Goal: Check status: Check status

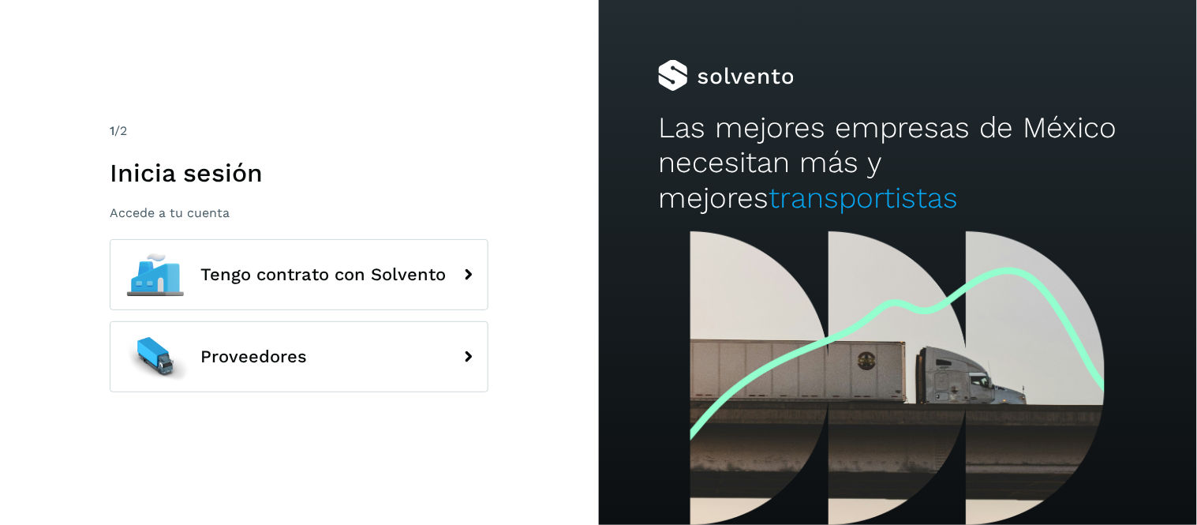
click at [340, 293] on button "Tengo contrato con Solvento" at bounding box center [299, 274] width 379 height 71
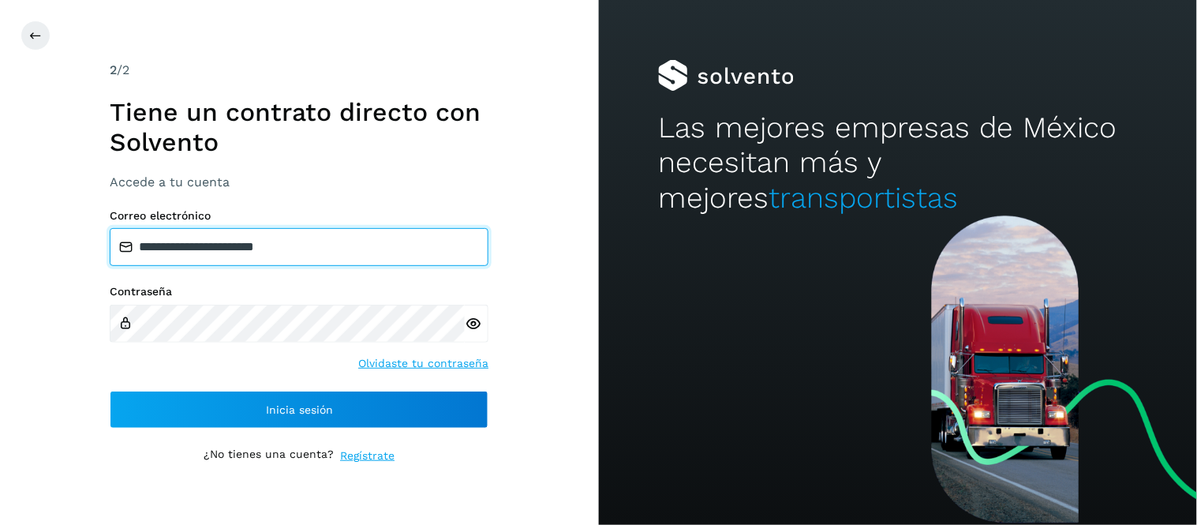
type input "**********"
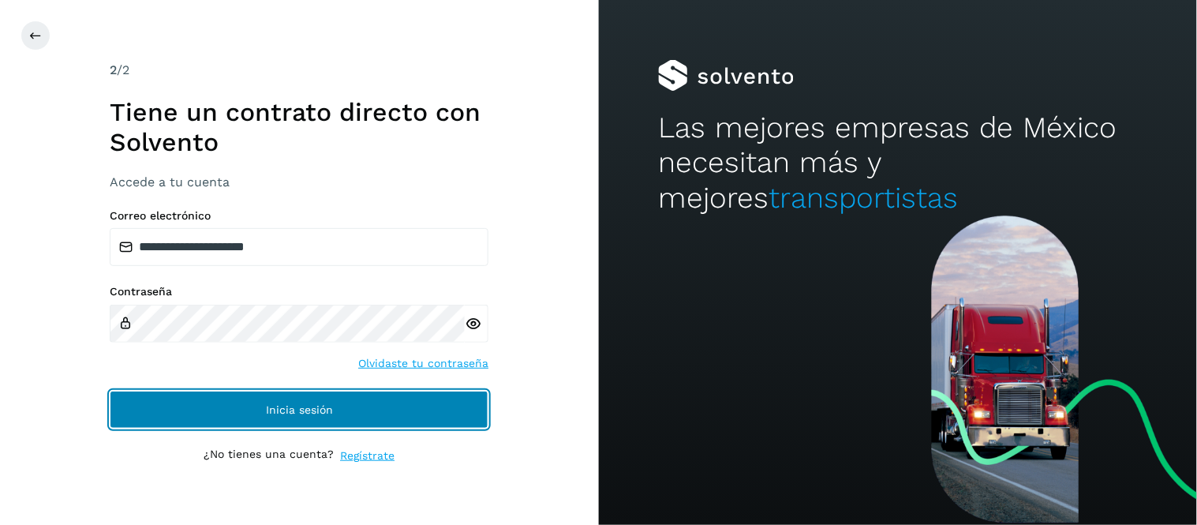
click at [421, 417] on button "Inicia sesión" at bounding box center [299, 410] width 379 height 38
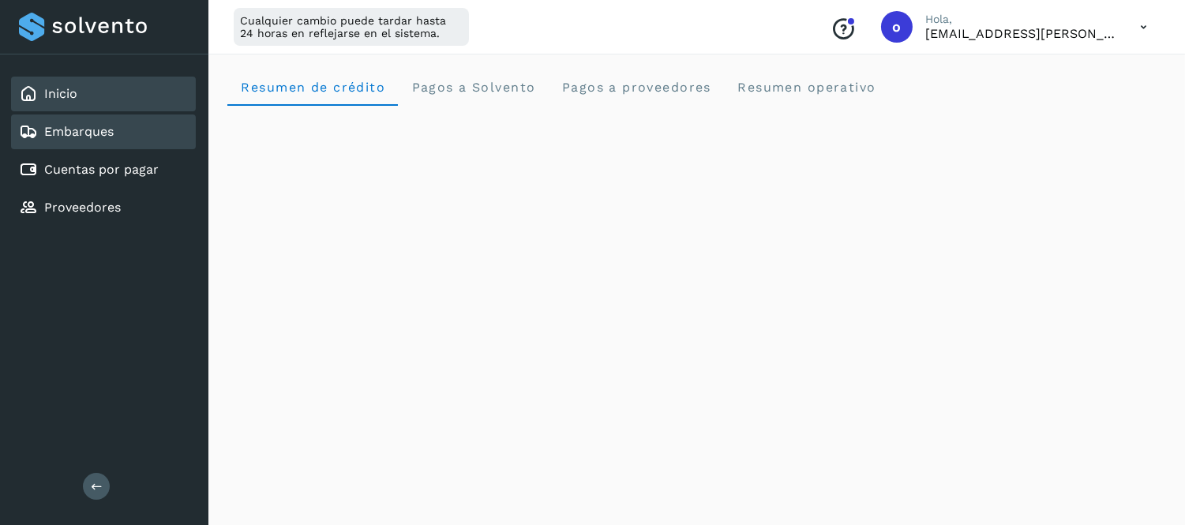
click at [93, 124] on link "Embarques" at bounding box center [78, 131] width 69 height 15
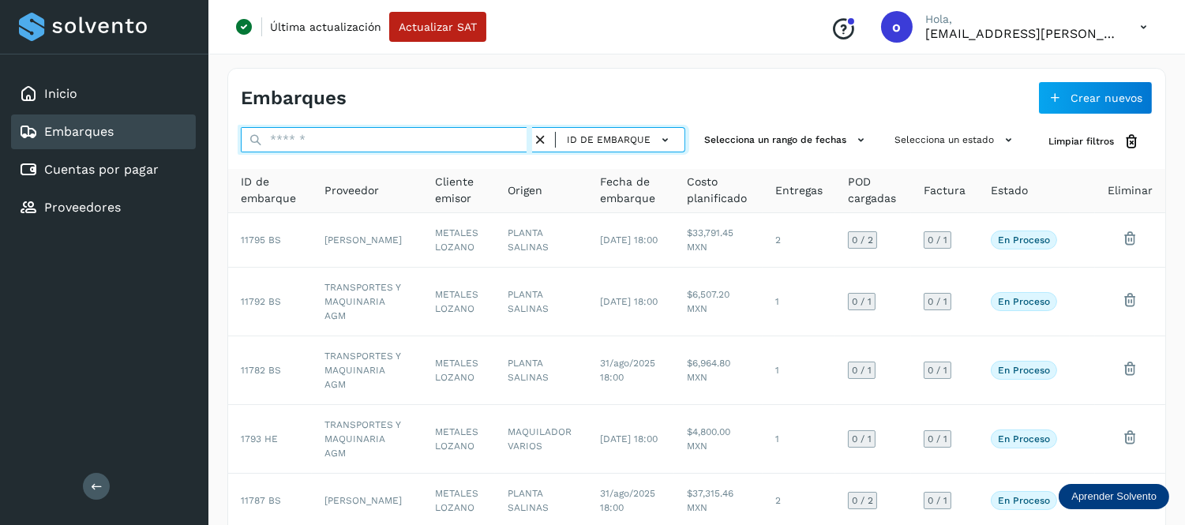
click at [341, 145] on input "text" at bounding box center [386, 139] width 291 height 25
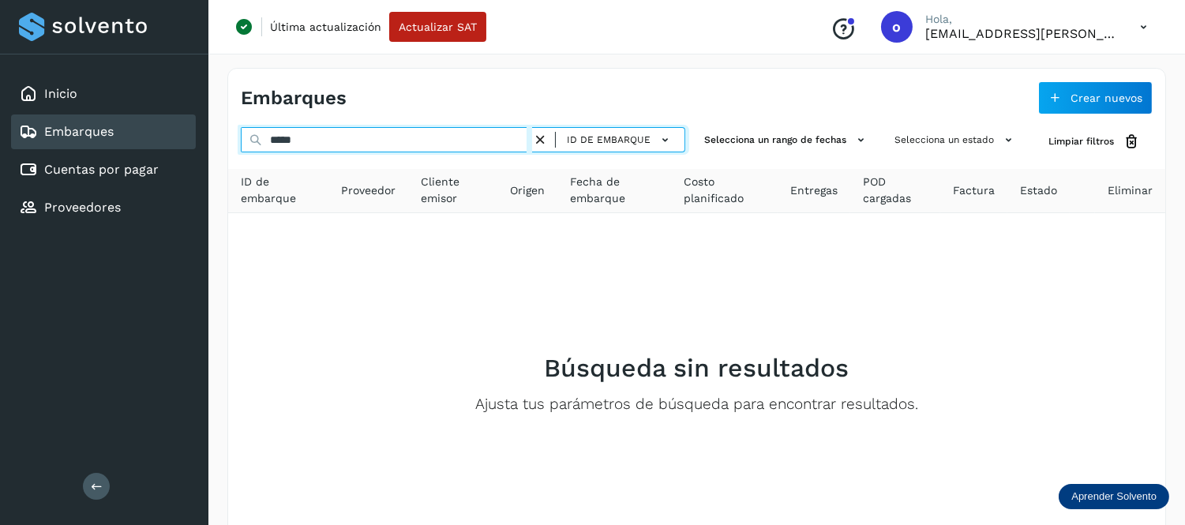
click at [395, 140] on input "*****" at bounding box center [386, 139] width 291 height 25
type input "********"
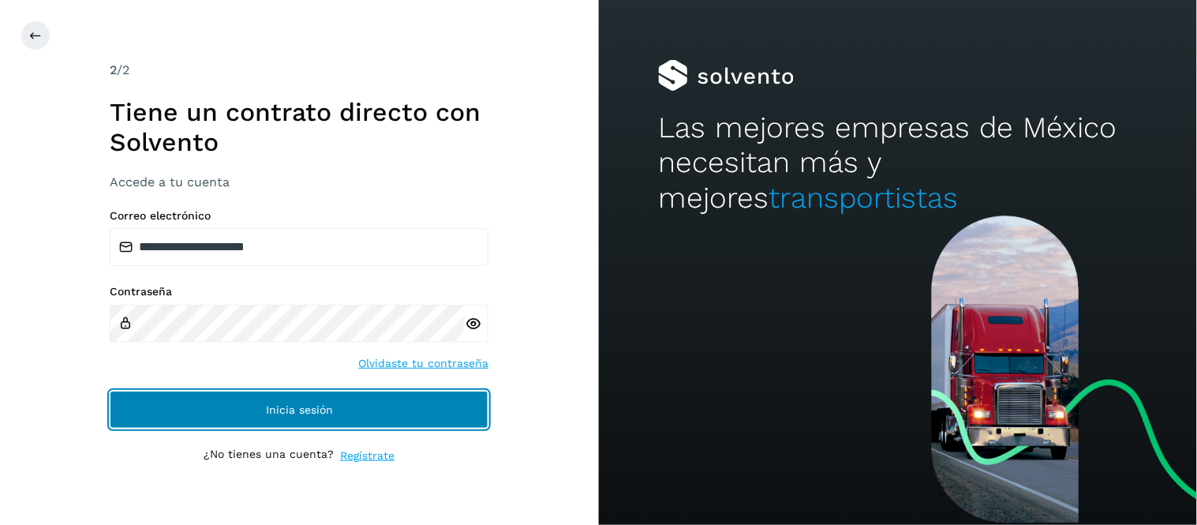
click at [290, 411] on span "Inicia sesión" at bounding box center [299, 409] width 67 height 11
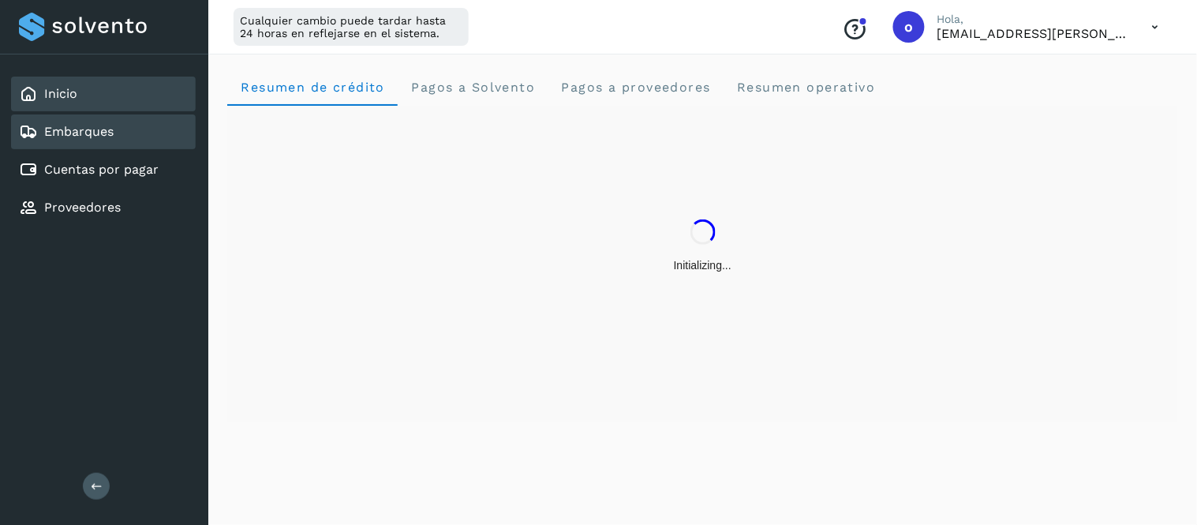
click at [126, 139] on div "Embarques" at bounding box center [103, 131] width 185 height 35
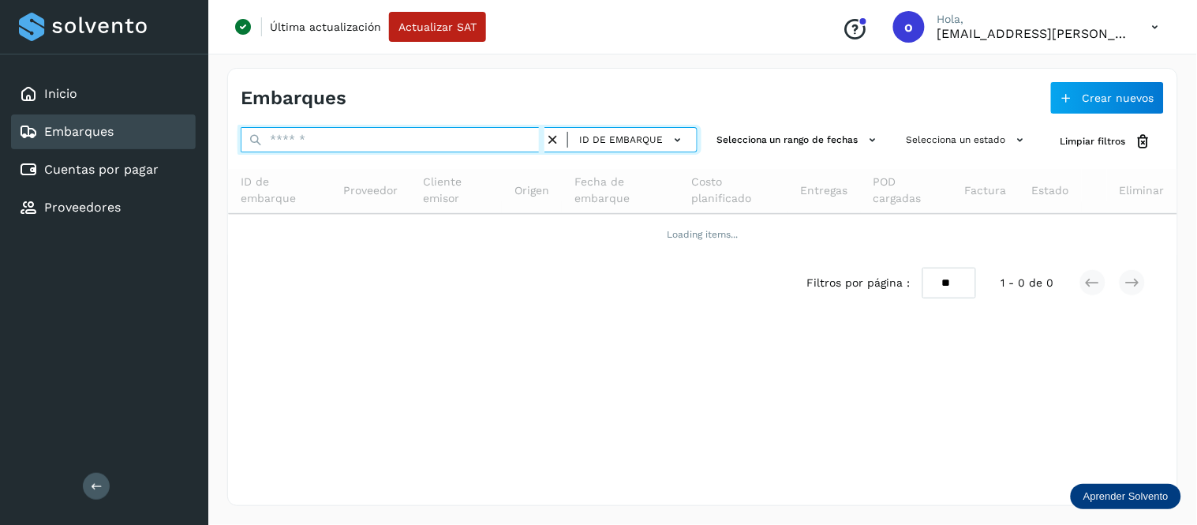
click at [384, 142] on input "text" at bounding box center [393, 139] width 304 height 25
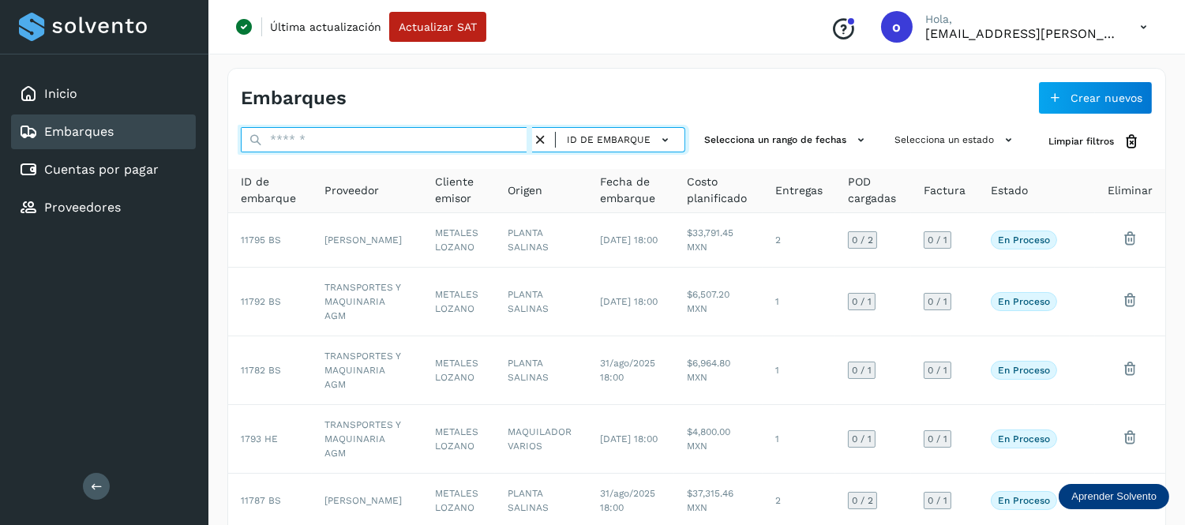
paste input "********"
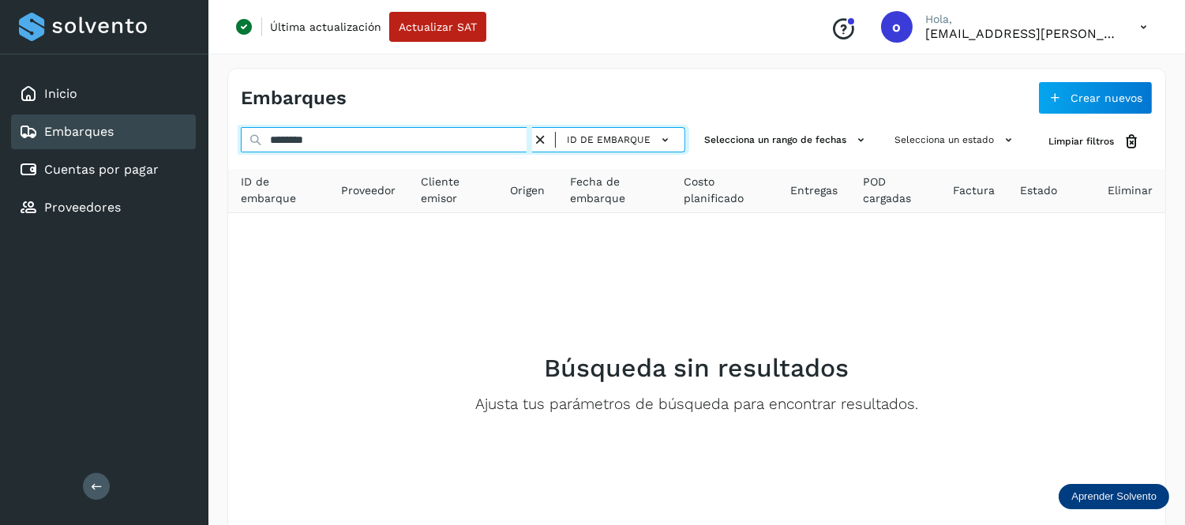
drag, startPoint x: 324, startPoint y: 143, endPoint x: 235, endPoint y: 151, distance: 89.5
click at [235, 151] on div "******** ID de embarque Selecciona un rango de fechas Selecciona un estado Limp…" at bounding box center [696, 141] width 937 height 29
paste input "text"
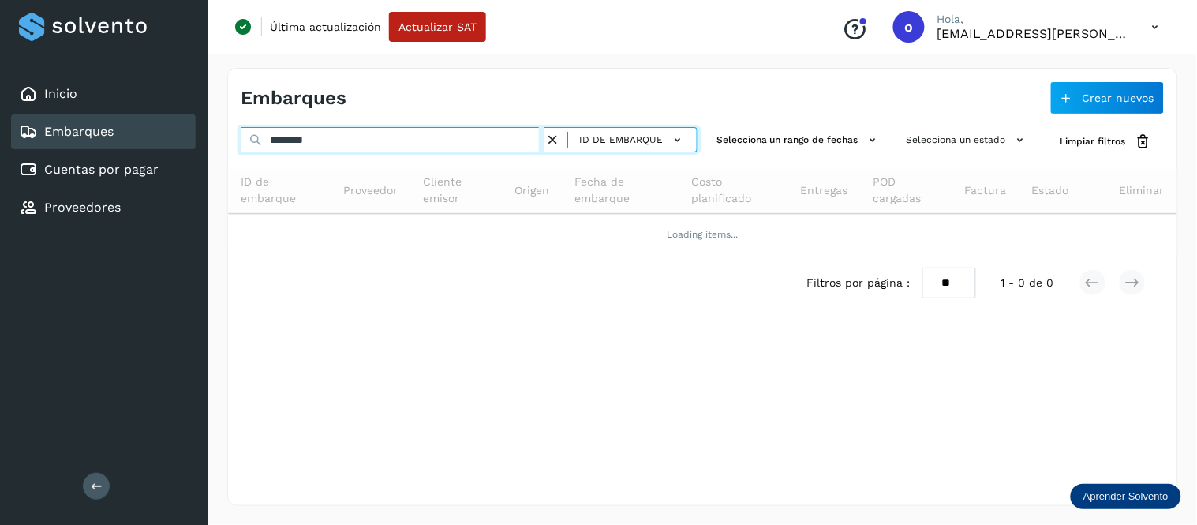
type input "********"
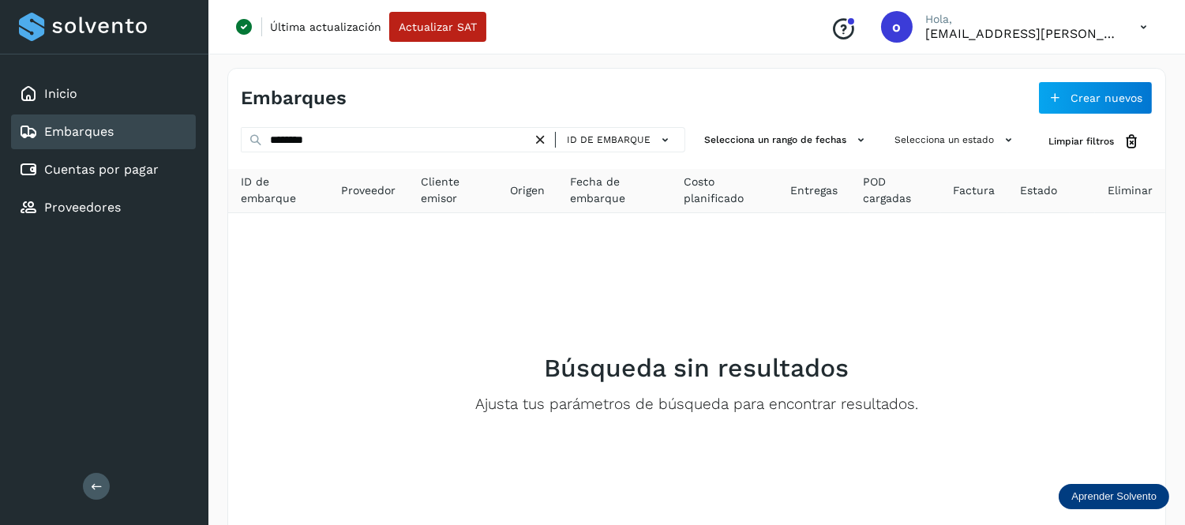
click at [540, 137] on icon at bounding box center [540, 140] width 17 height 17
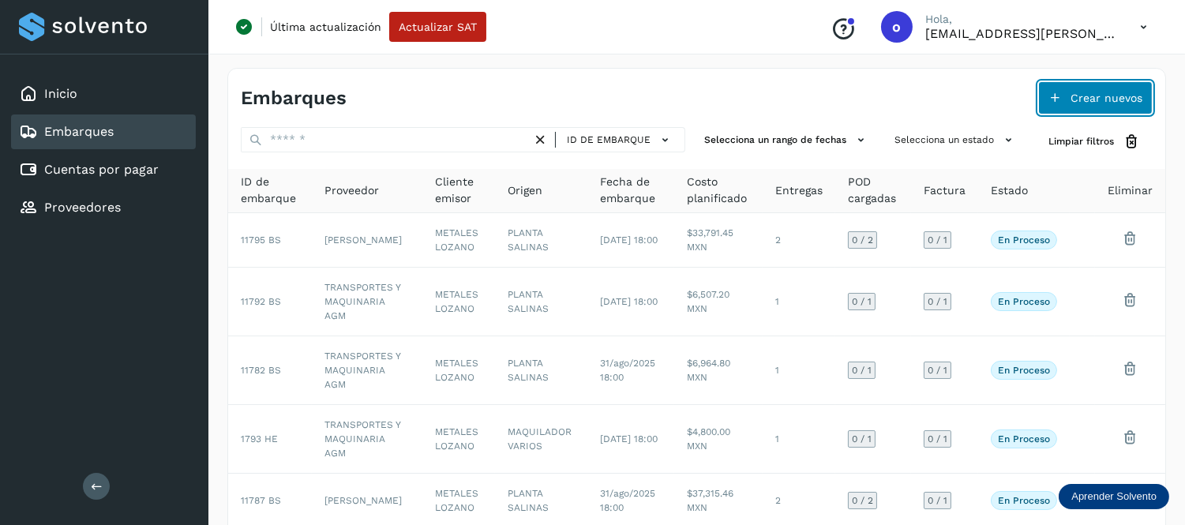
click at [1066, 99] on button "Crear nuevos" at bounding box center [1095, 97] width 114 height 33
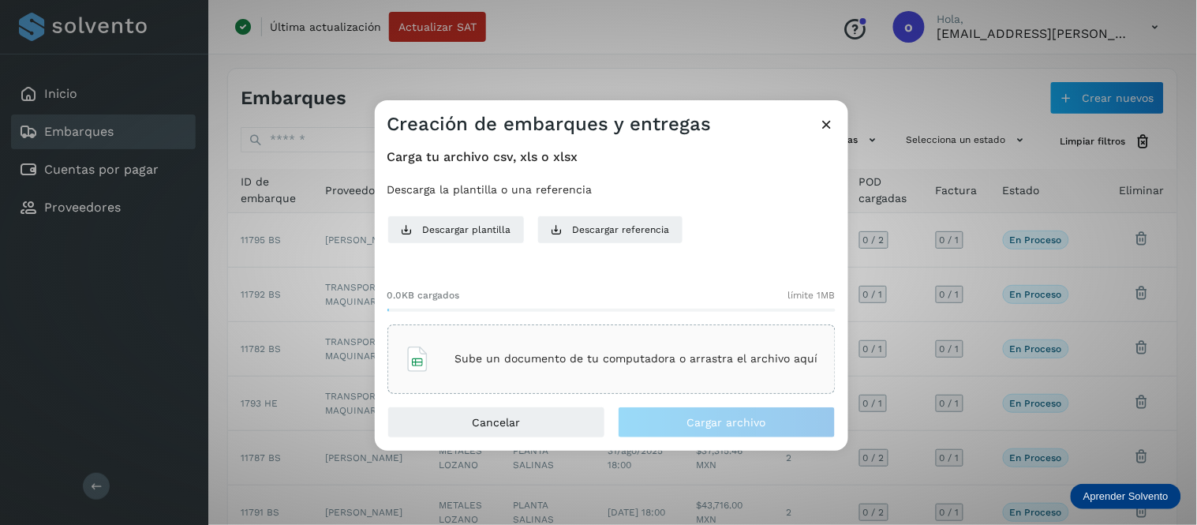
click at [603, 368] on div "Sube un documento de tu computadora o arrastra el archivo aquí" at bounding box center [612, 359] width 414 height 43
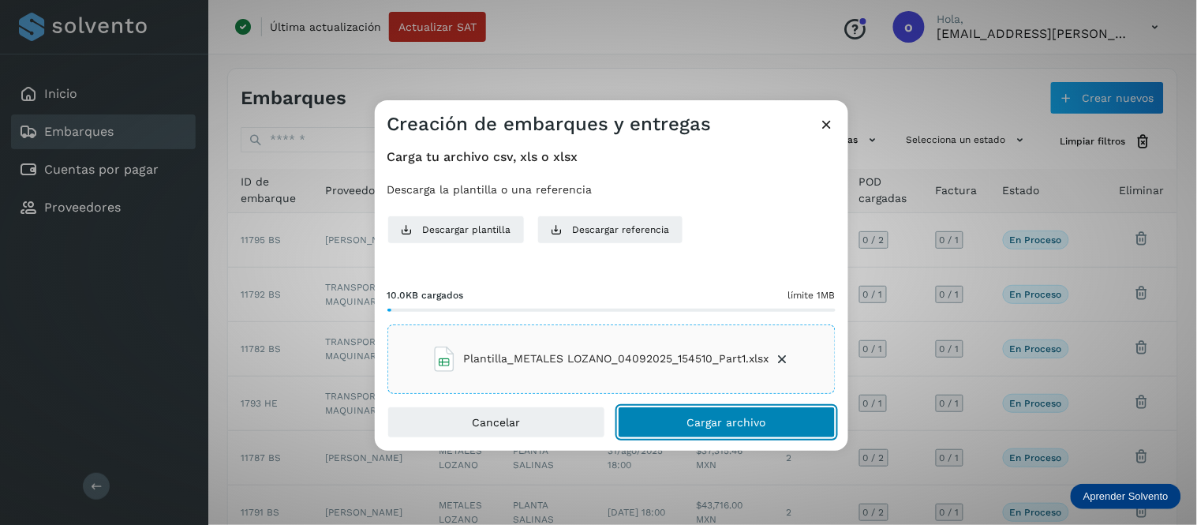
click at [726, 425] on span "Cargar archivo" at bounding box center [726, 422] width 79 height 11
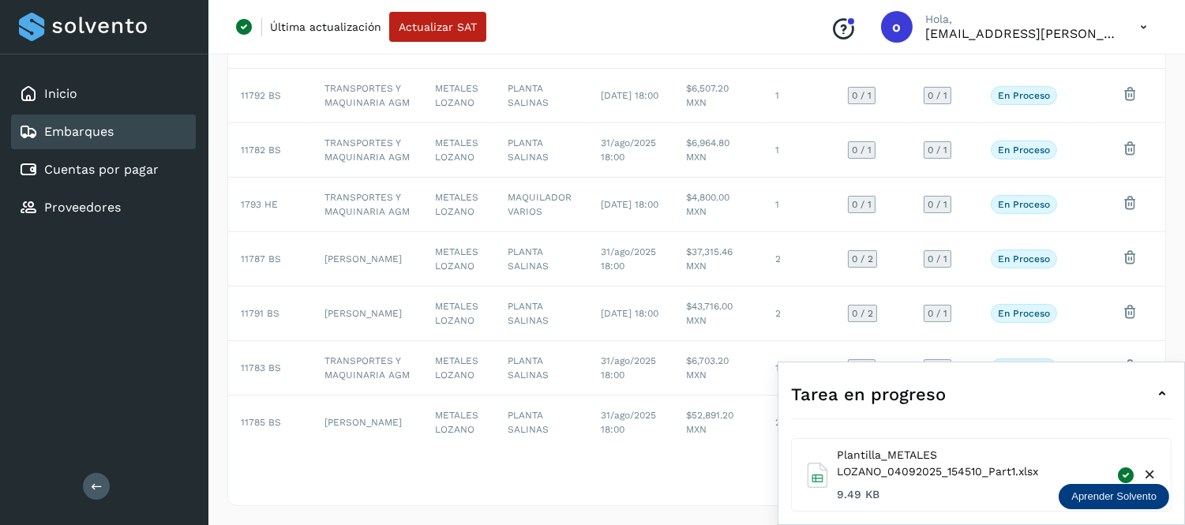
click at [1142, 391] on div "Tarea en progreso" at bounding box center [981, 394] width 380 height 38
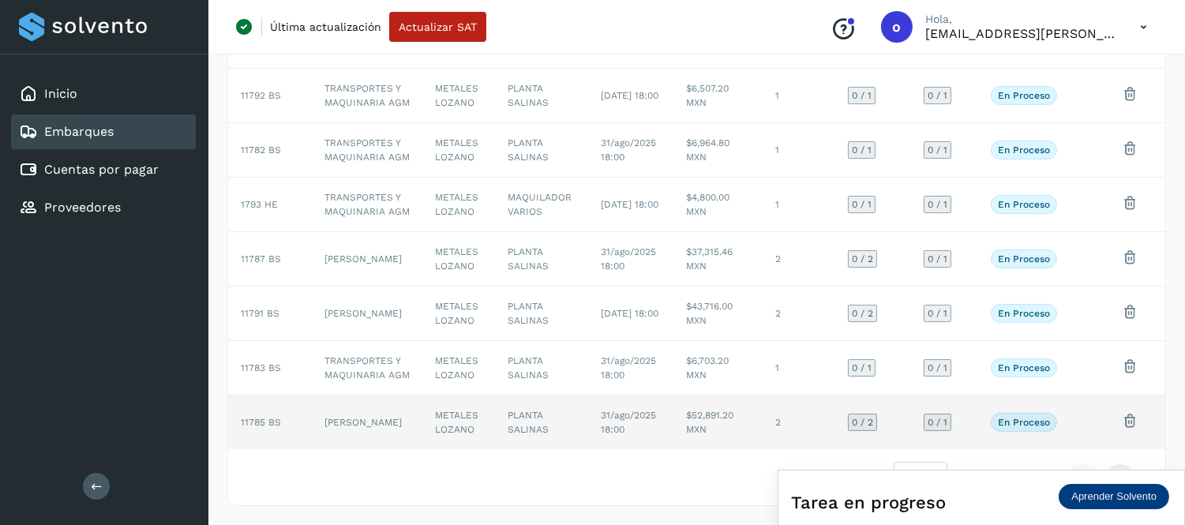
scroll to position [436, 0]
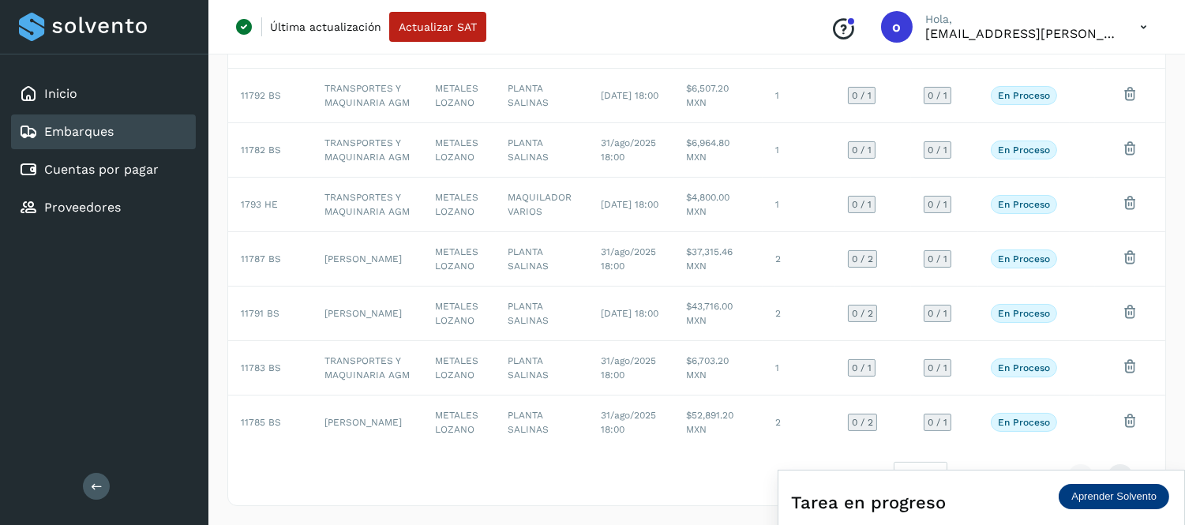
click at [1141, 30] on icon at bounding box center [1143, 27] width 32 height 32
click at [1014, 99] on div "Cerrar sesión" at bounding box center [1065, 102] width 188 height 30
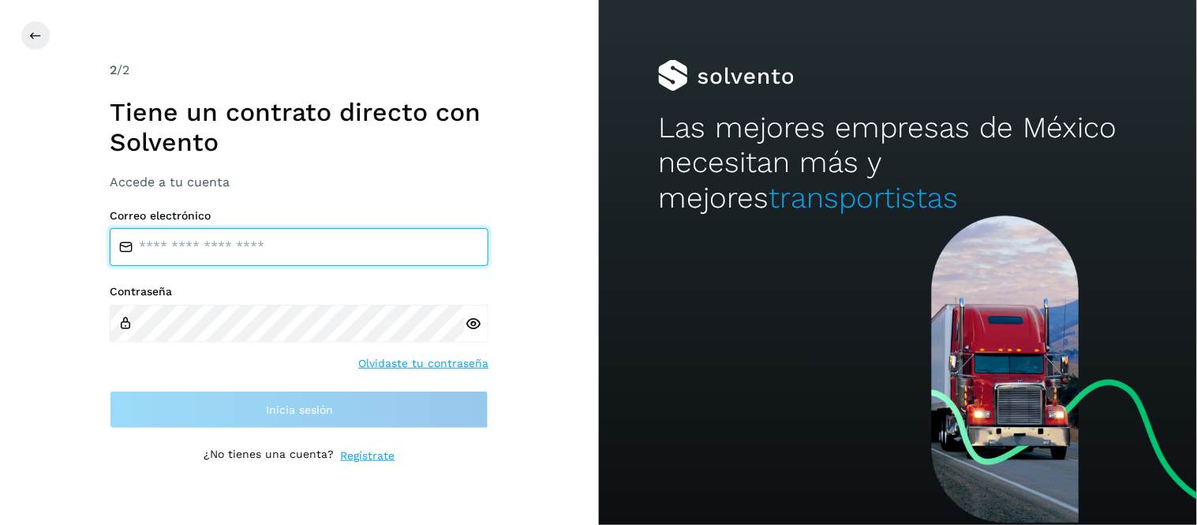
type input "**********"
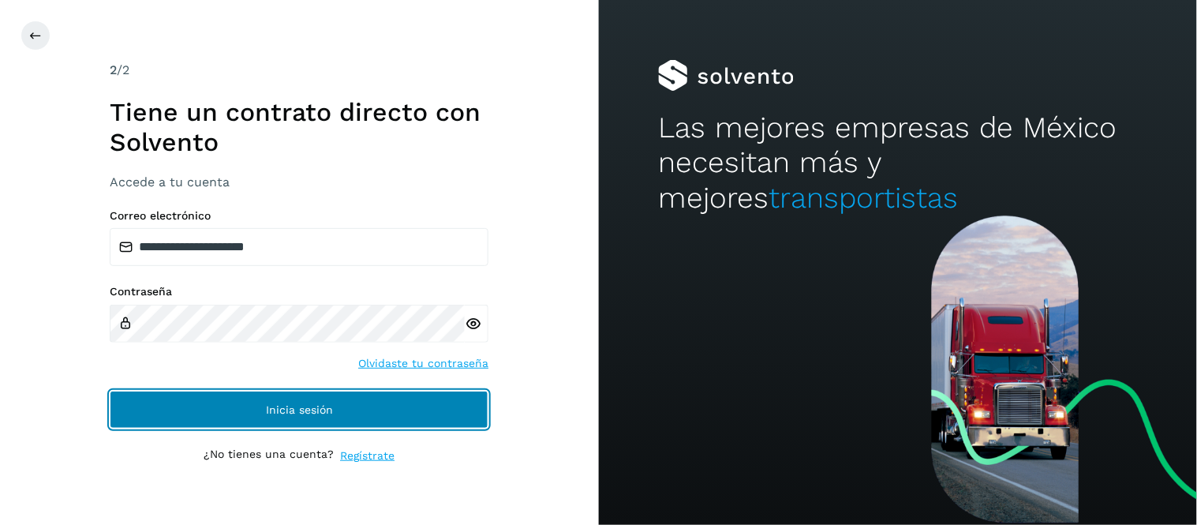
click at [397, 411] on button "Inicia sesión" at bounding box center [299, 410] width 379 height 38
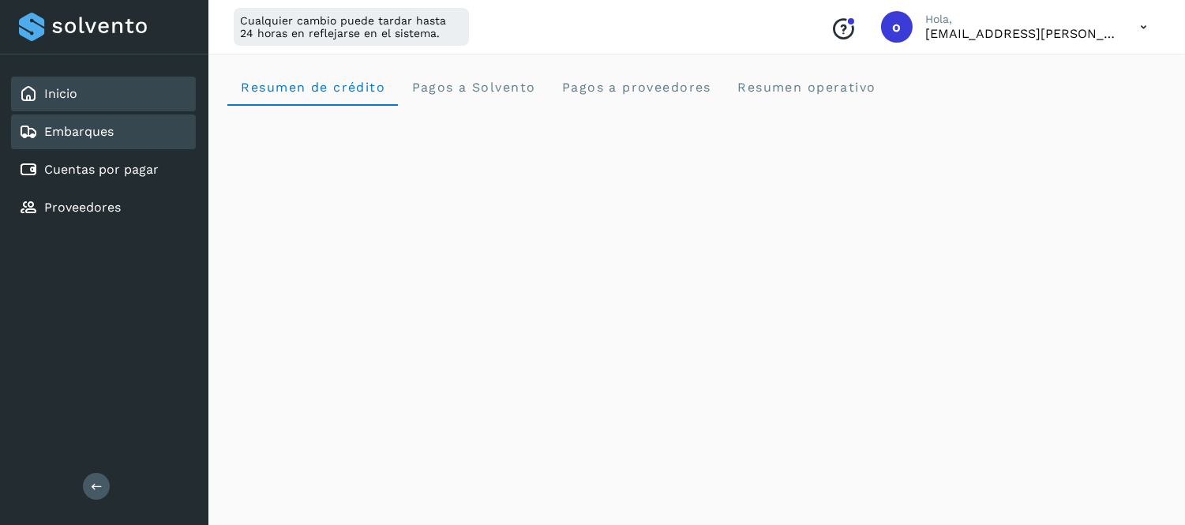
click at [111, 136] on link "Embarques" at bounding box center [78, 131] width 69 height 15
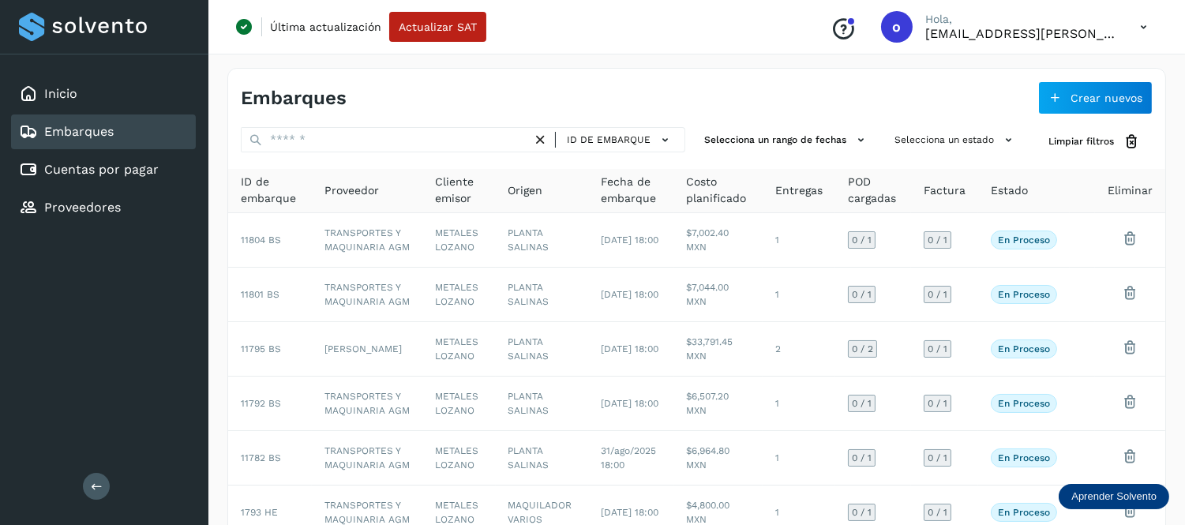
click at [1134, 32] on icon at bounding box center [1143, 27] width 32 height 32
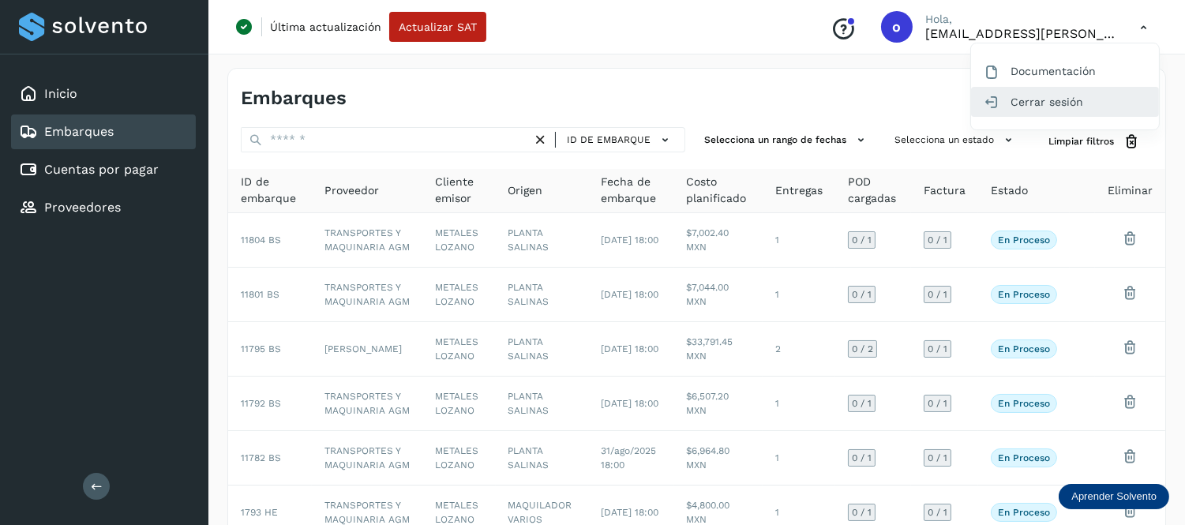
click at [1069, 103] on div "Cerrar sesión" at bounding box center [1065, 102] width 188 height 30
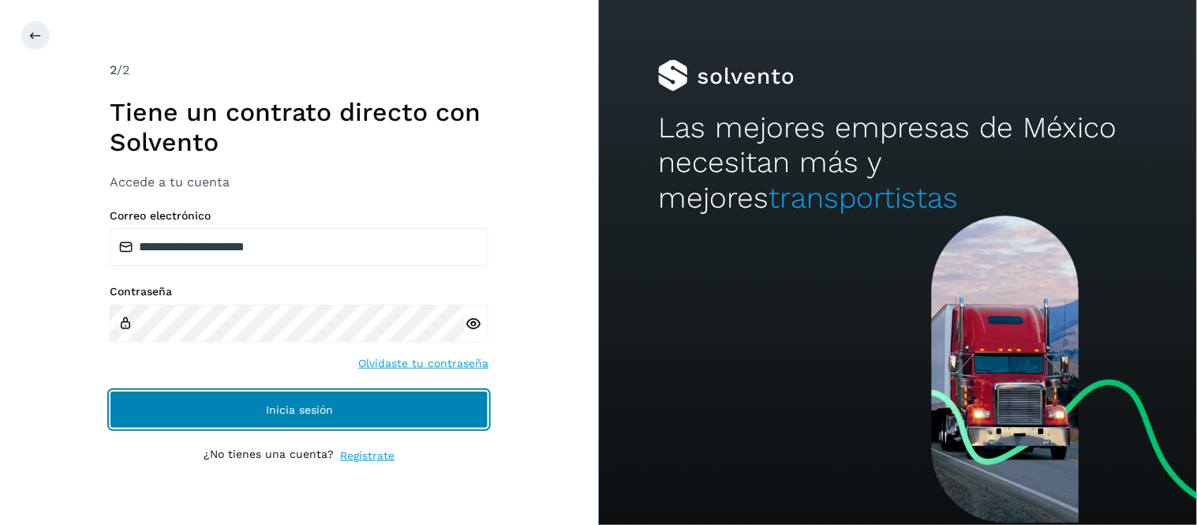
click at [272, 413] on span "Inicia sesión" at bounding box center [299, 409] width 67 height 11
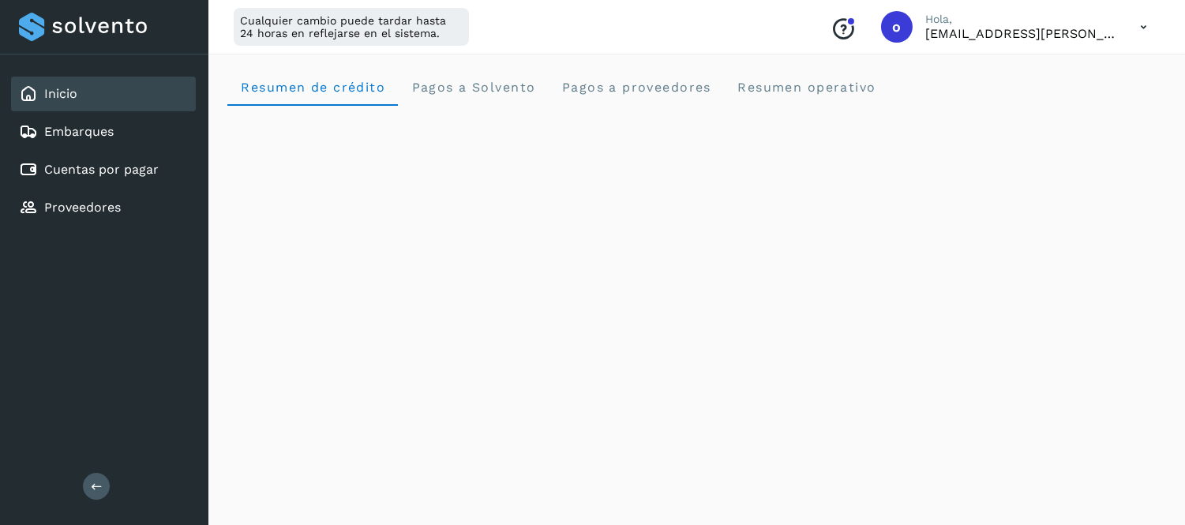
click at [1150, 19] on icon at bounding box center [1143, 27] width 32 height 32
click at [1043, 109] on div "Cerrar sesión" at bounding box center [1065, 102] width 188 height 30
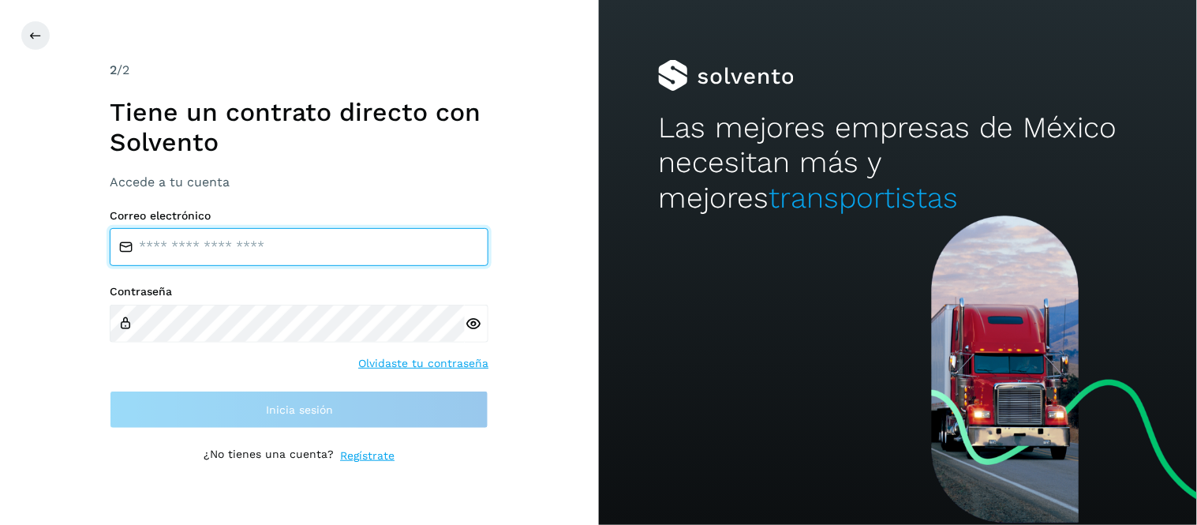
type input "**********"
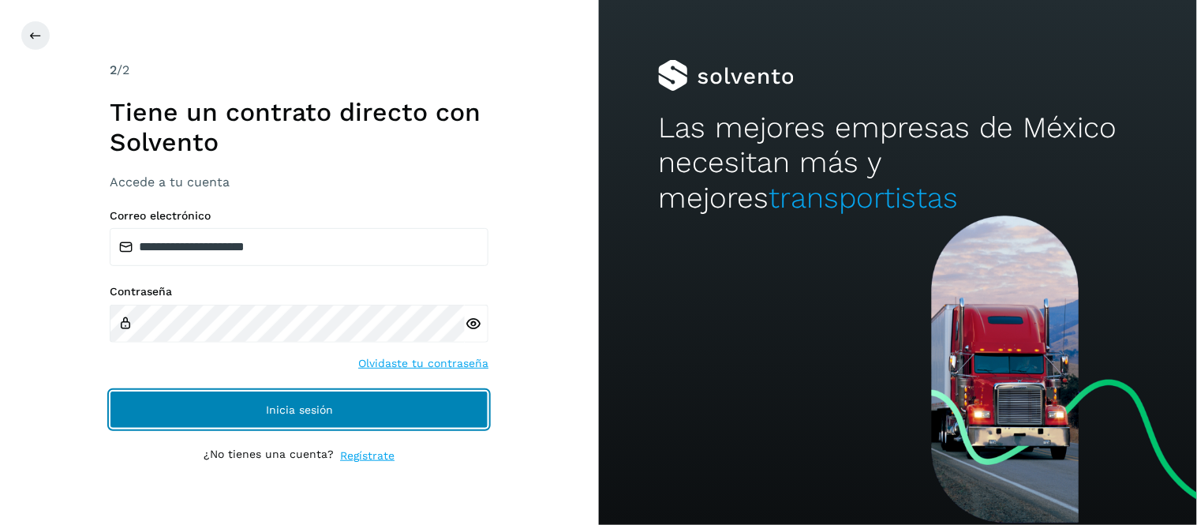
drag, startPoint x: 290, startPoint y: 411, endPoint x: 281, endPoint y: 412, distance: 8.7
click at [290, 412] on span "Inicia sesión" at bounding box center [299, 409] width 67 height 11
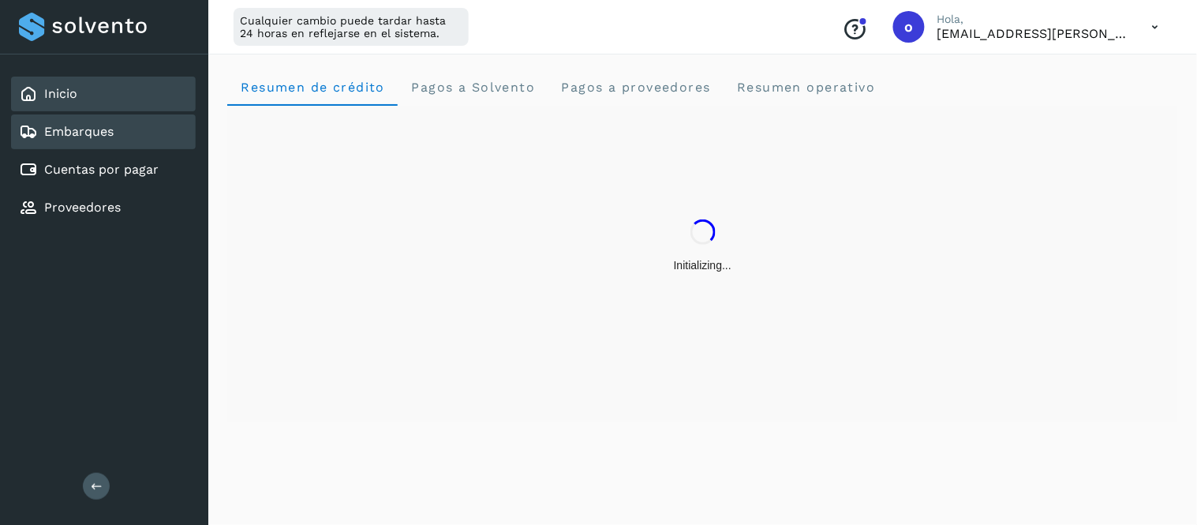
click at [156, 137] on div "Embarques" at bounding box center [103, 131] width 185 height 35
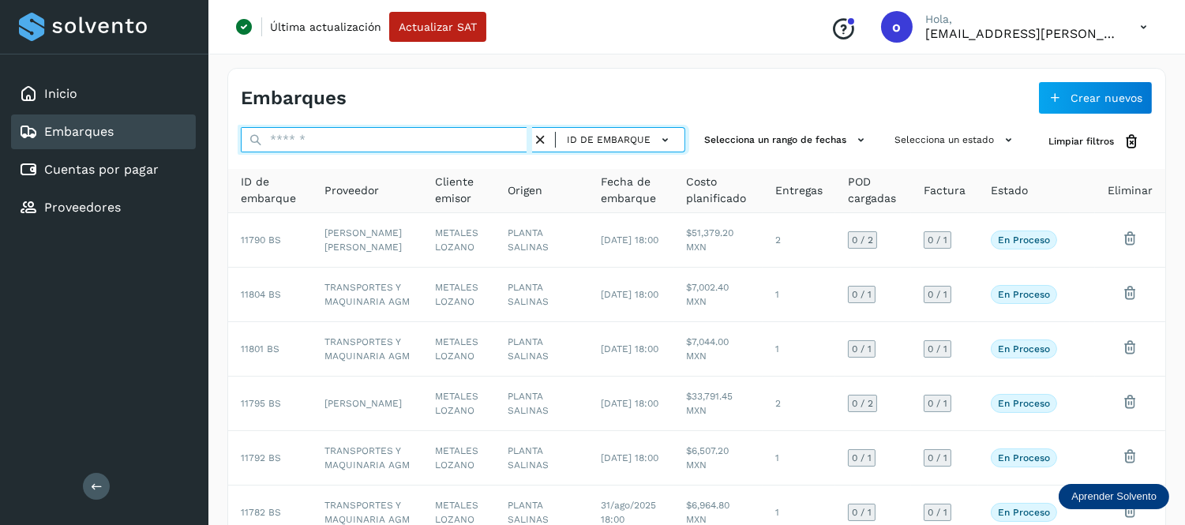
click at [434, 148] on input "text" at bounding box center [386, 139] width 291 height 25
click at [324, 144] on input "text" at bounding box center [386, 139] width 291 height 25
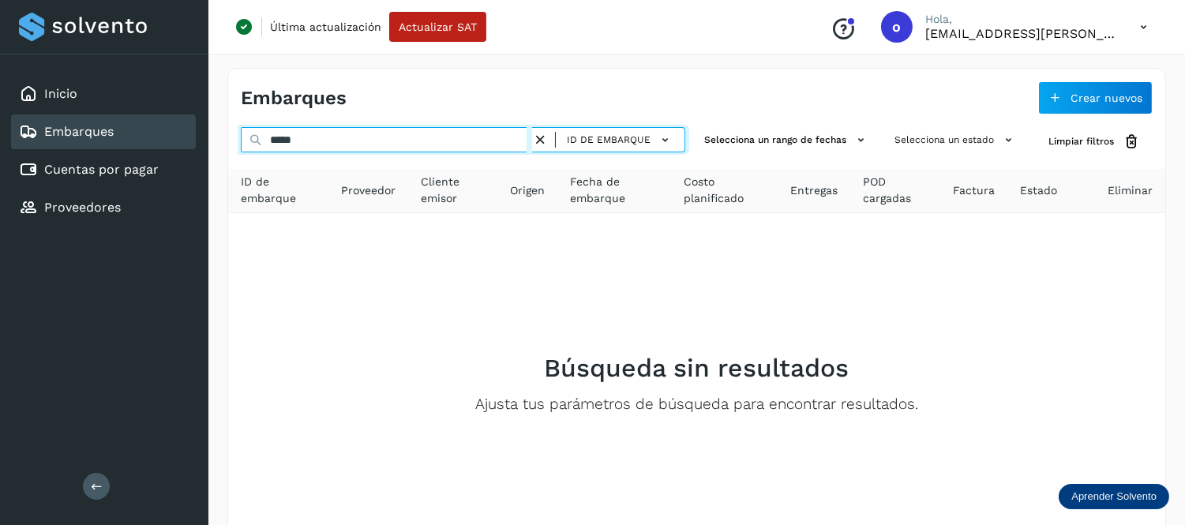
type input "********"
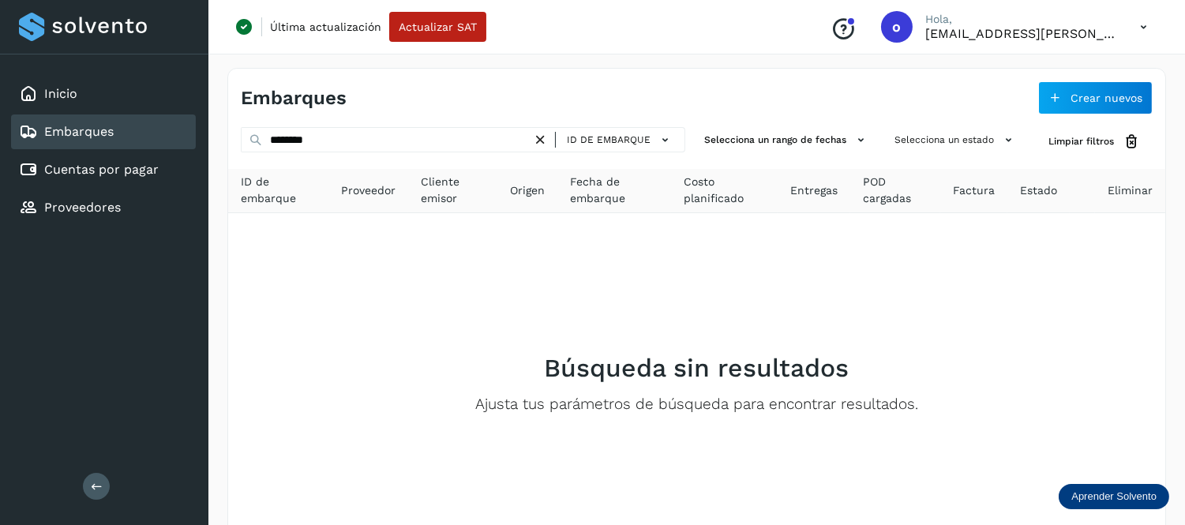
click at [549, 143] on icon at bounding box center [540, 140] width 17 height 17
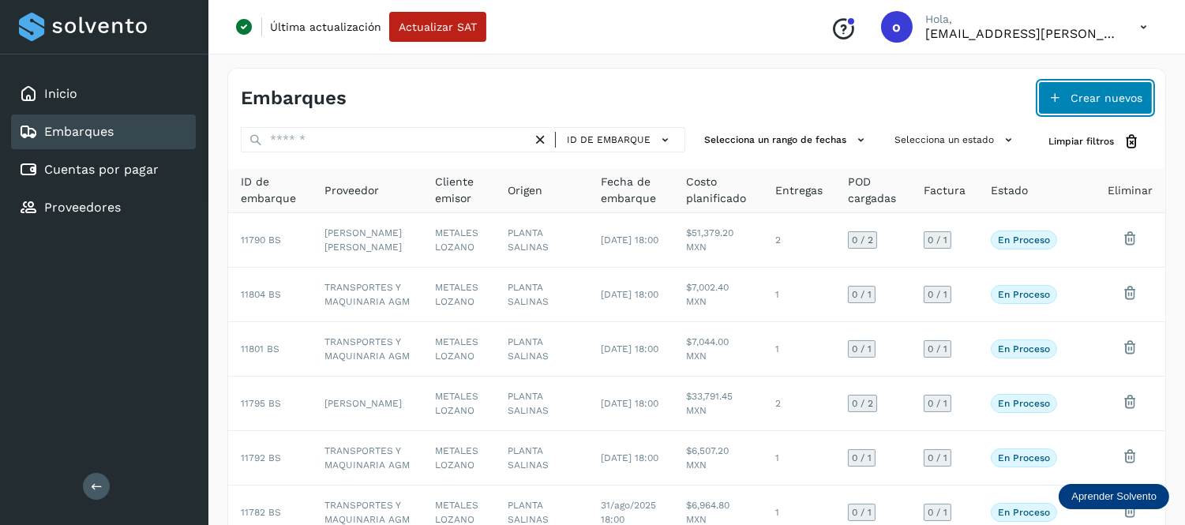
click at [1082, 98] on span "Crear nuevos" at bounding box center [1106, 97] width 72 height 11
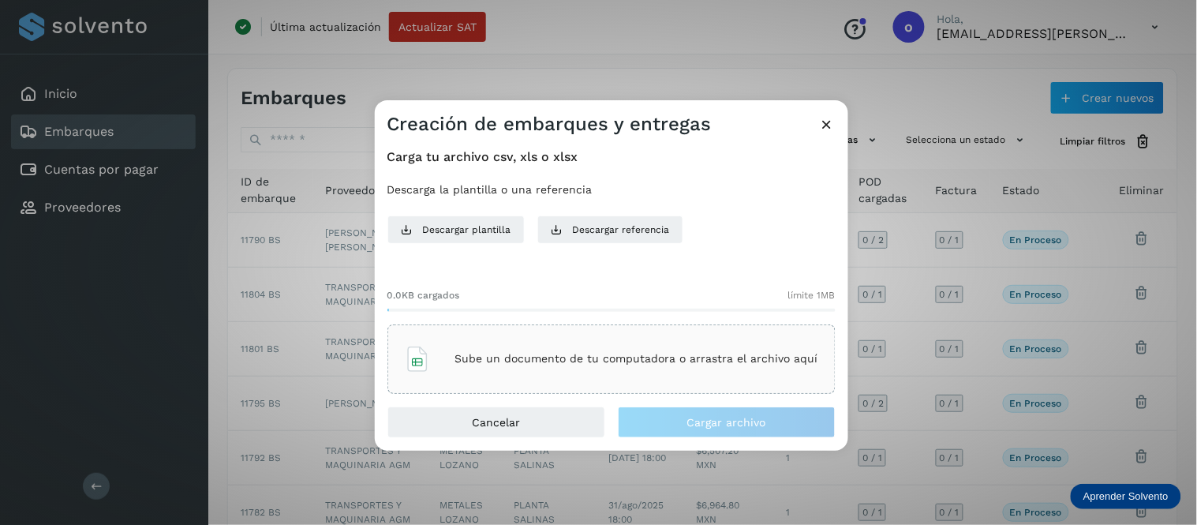
click at [620, 361] on p "Sube un documento de tu computadora o arrastra el archivo aquí" at bounding box center [636, 358] width 363 height 13
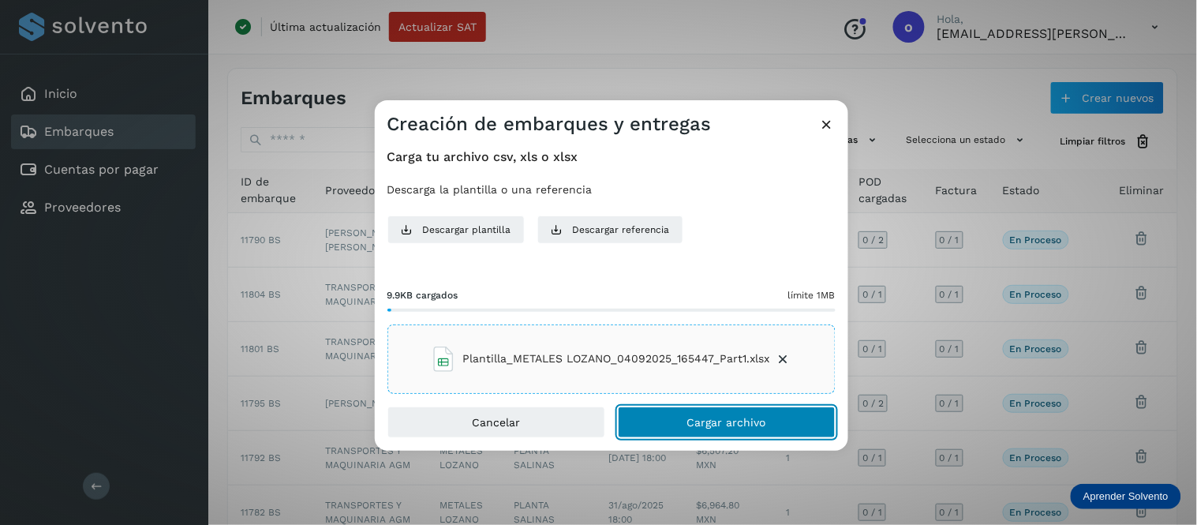
click at [675, 422] on button "Cargar archivo" at bounding box center [727, 422] width 218 height 32
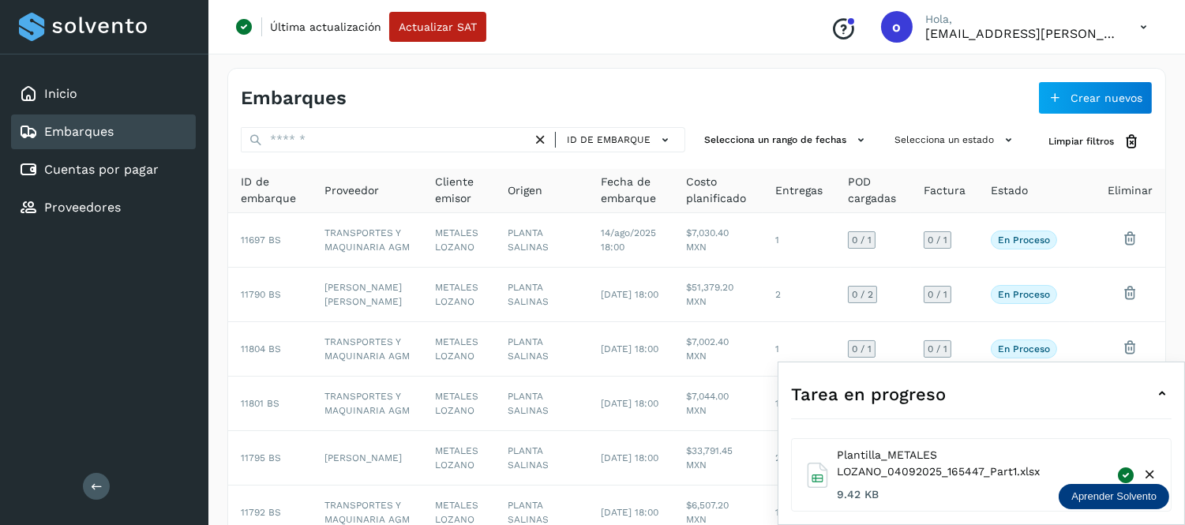
click at [1149, 396] on div "Tarea en progreso" at bounding box center [981, 394] width 380 height 38
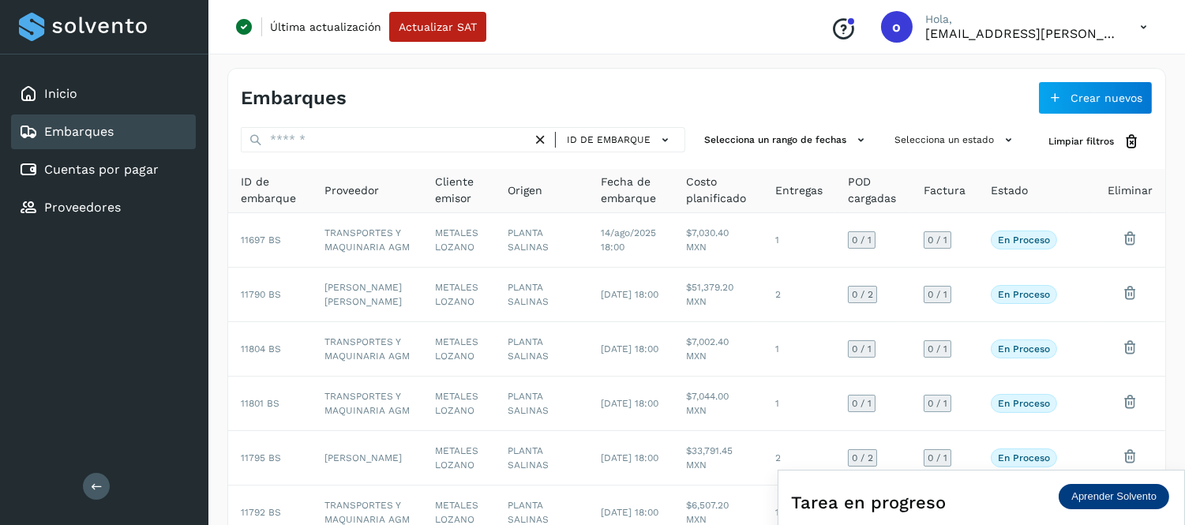
click at [1146, 28] on icon at bounding box center [1143, 27] width 32 height 32
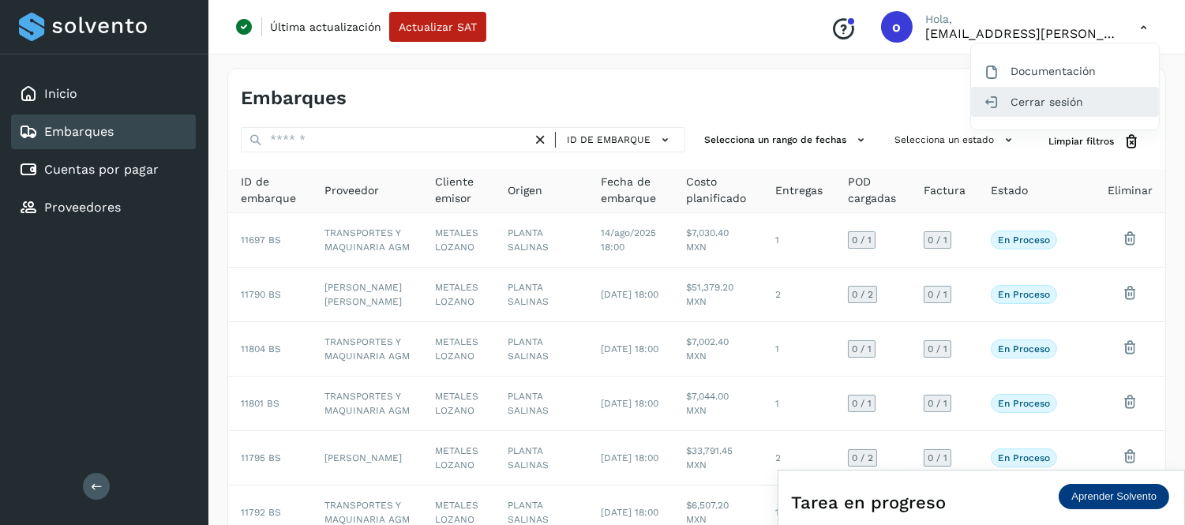
click at [993, 112] on div "Cerrar sesión" at bounding box center [1065, 102] width 188 height 30
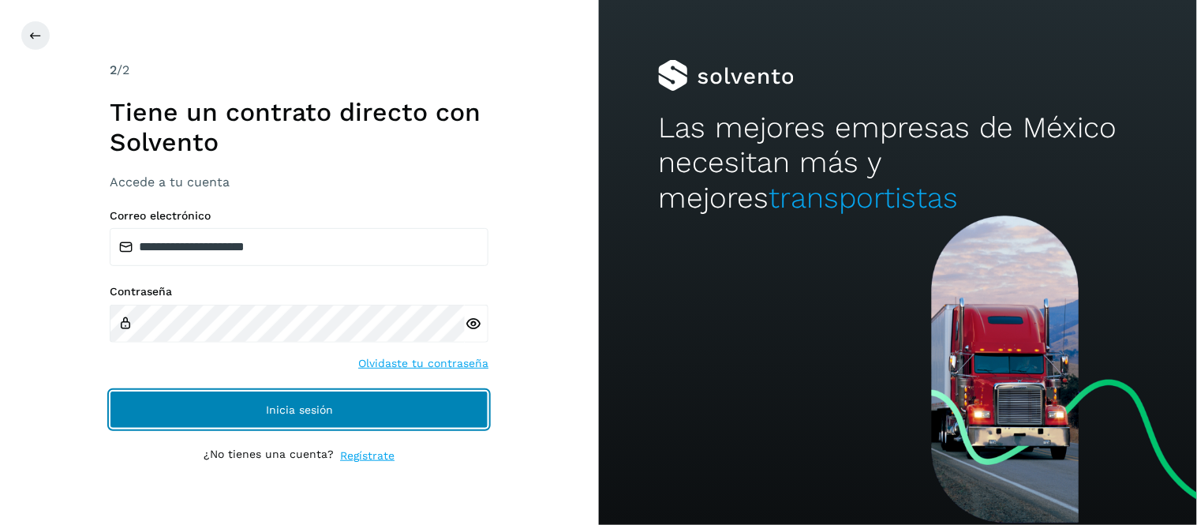
click at [316, 418] on button "Inicia sesión" at bounding box center [299, 410] width 379 height 38
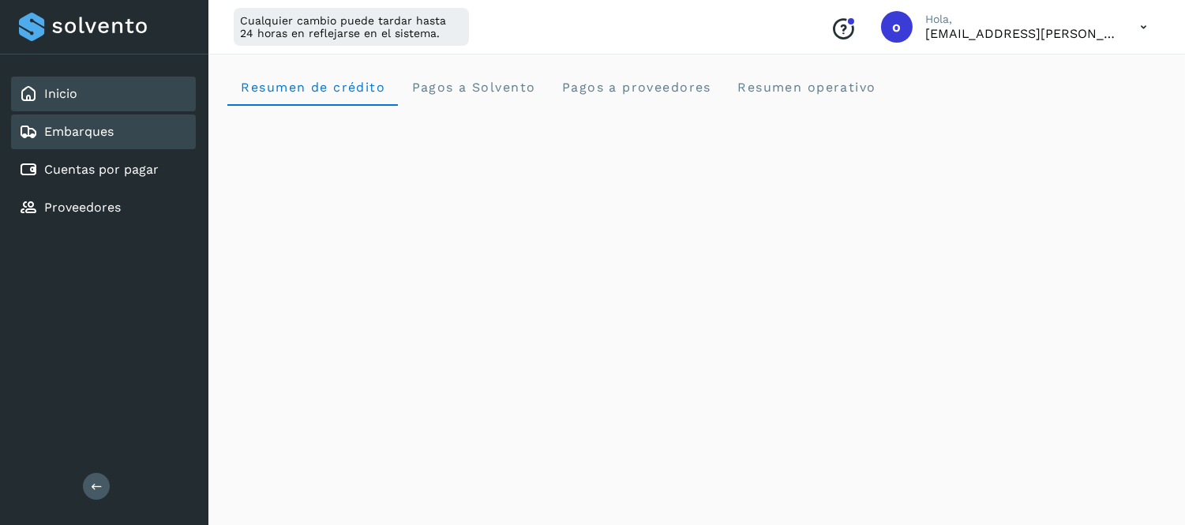
click at [138, 129] on div "Embarques" at bounding box center [103, 131] width 185 height 35
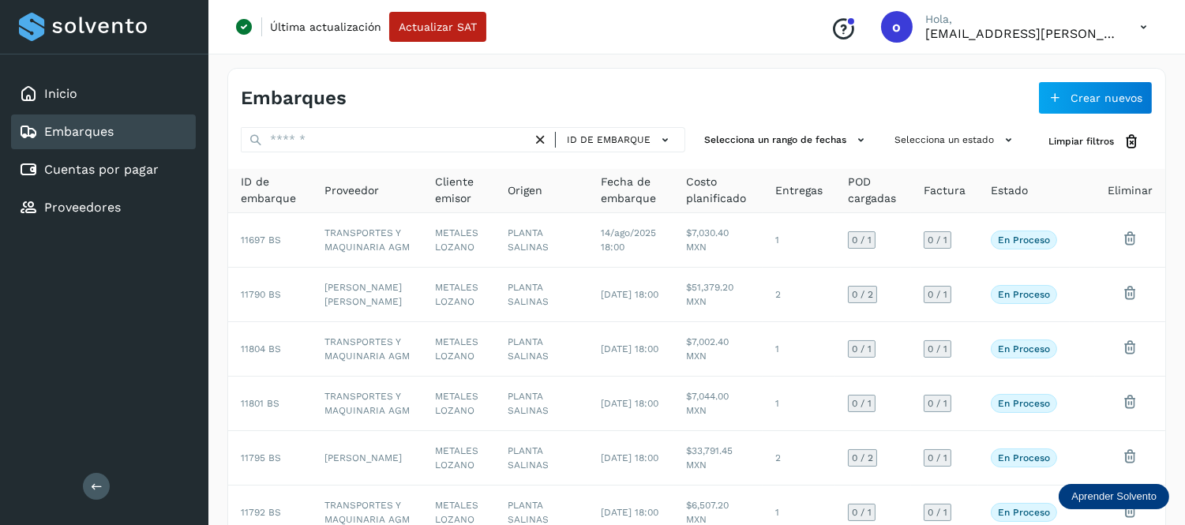
click at [1141, 27] on icon at bounding box center [1143, 27] width 32 height 32
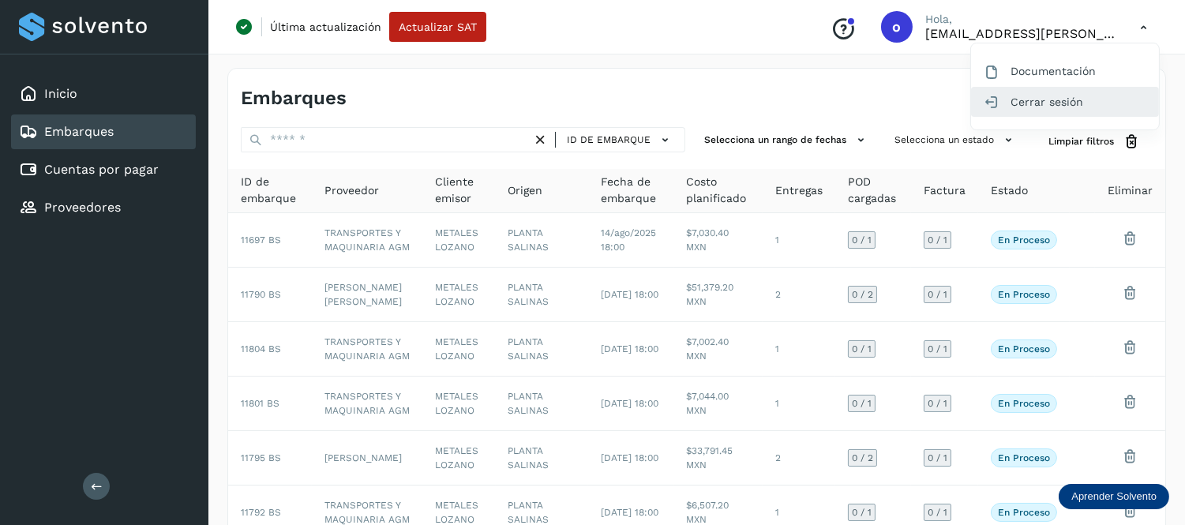
click at [1032, 97] on div "Cerrar sesión" at bounding box center [1065, 102] width 188 height 30
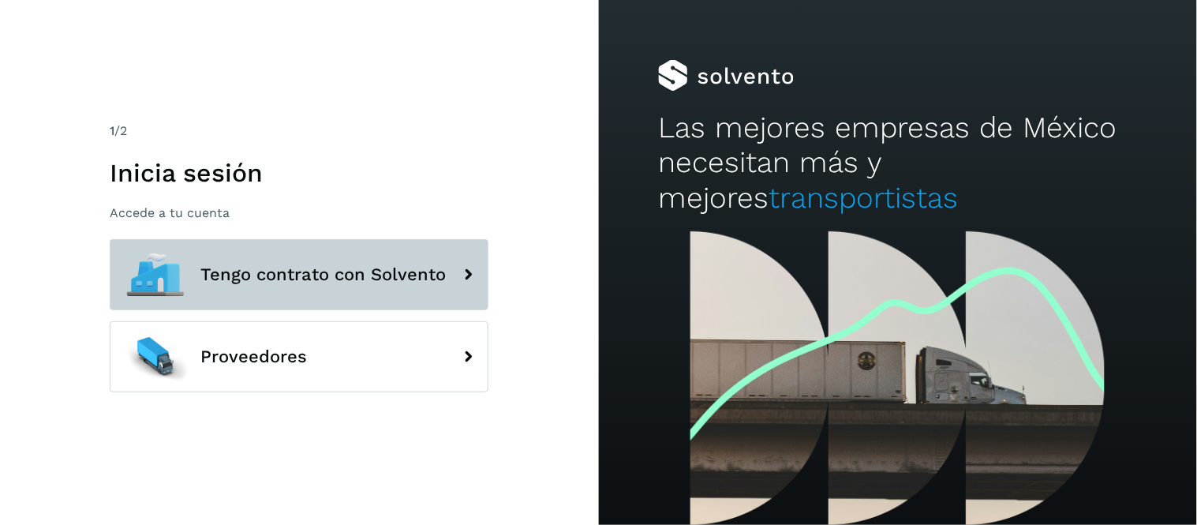
click at [285, 272] on span "Tengo contrato con Solvento" at bounding box center [322, 274] width 245 height 19
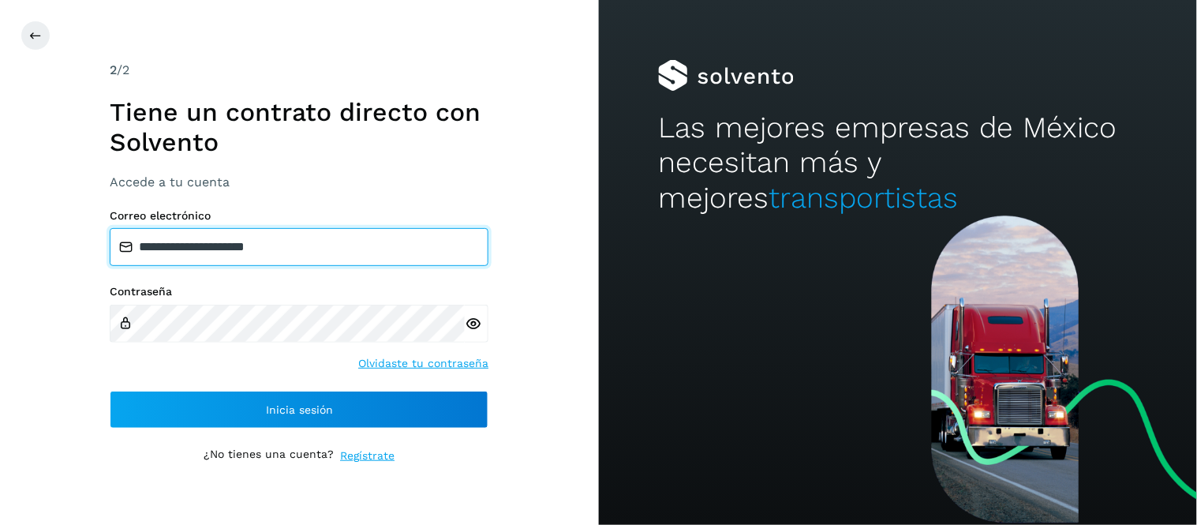
type input "**********"
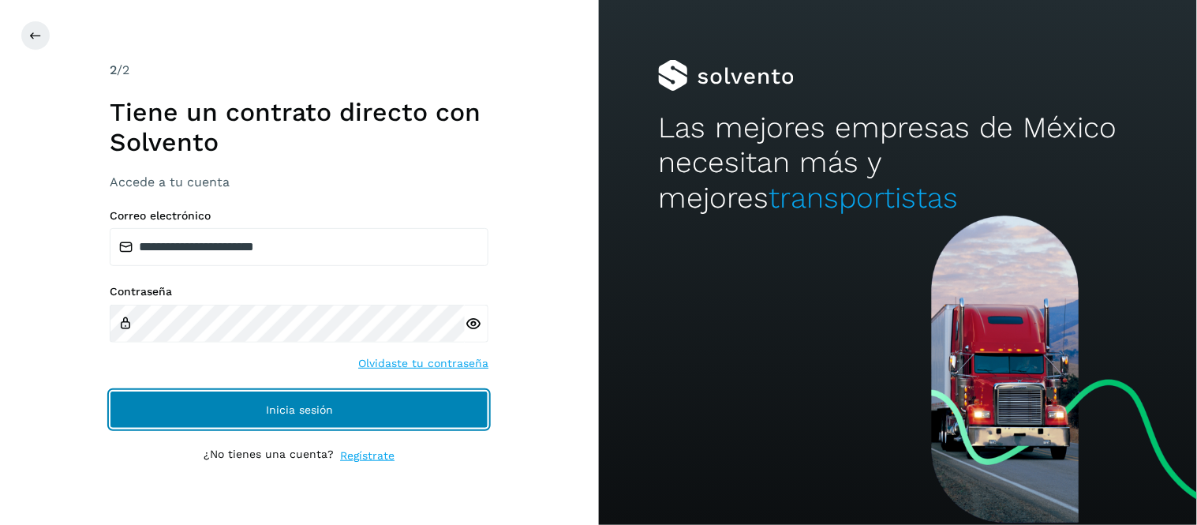
click at [384, 412] on button "Inicia sesión" at bounding box center [299, 410] width 379 height 38
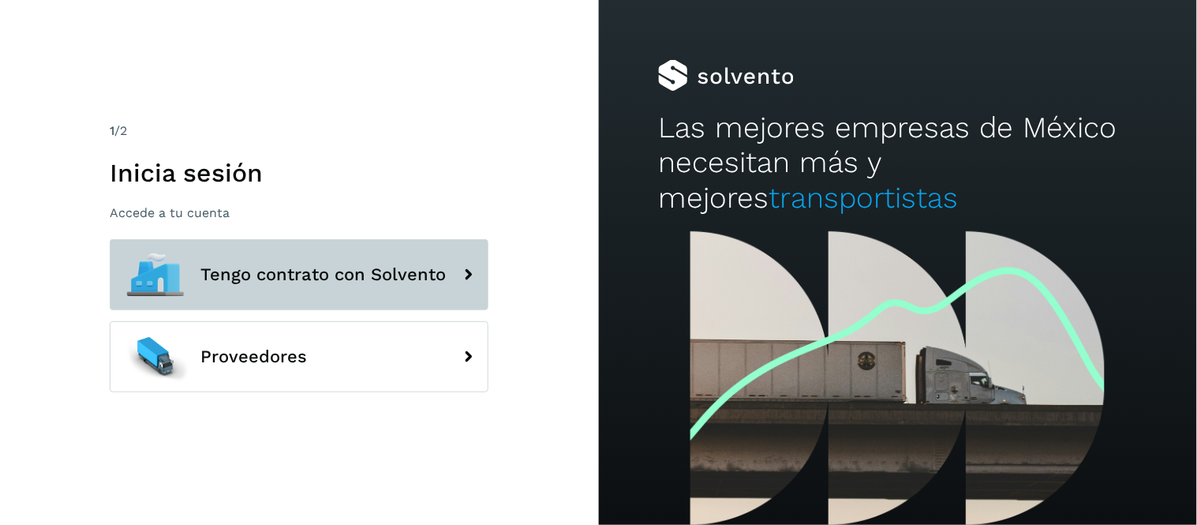
click at [331, 262] on button "Tengo contrato con Solvento" at bounding box center [299, 274] width 379 height 71
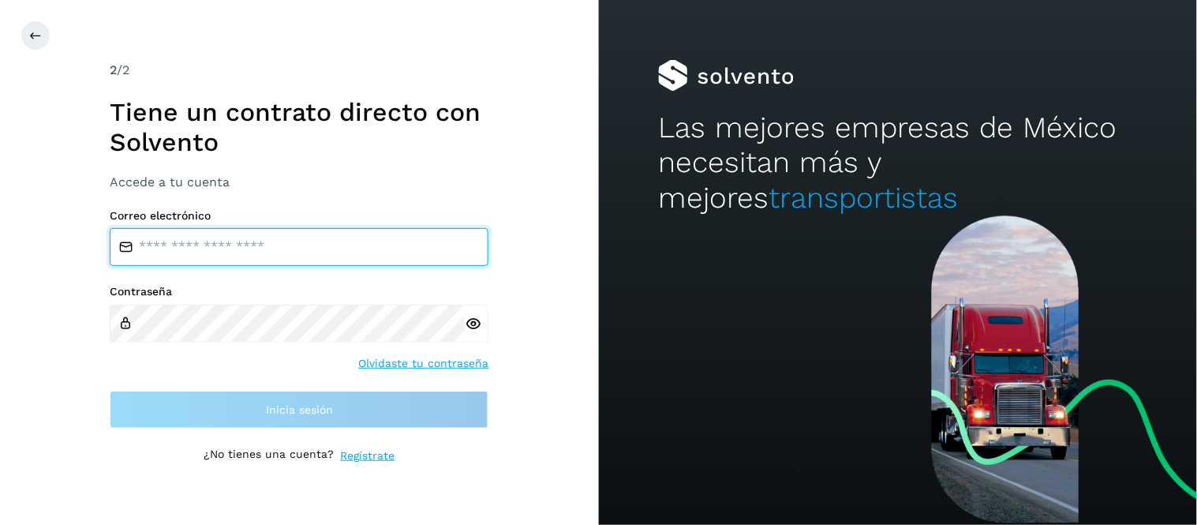
type input "**********"
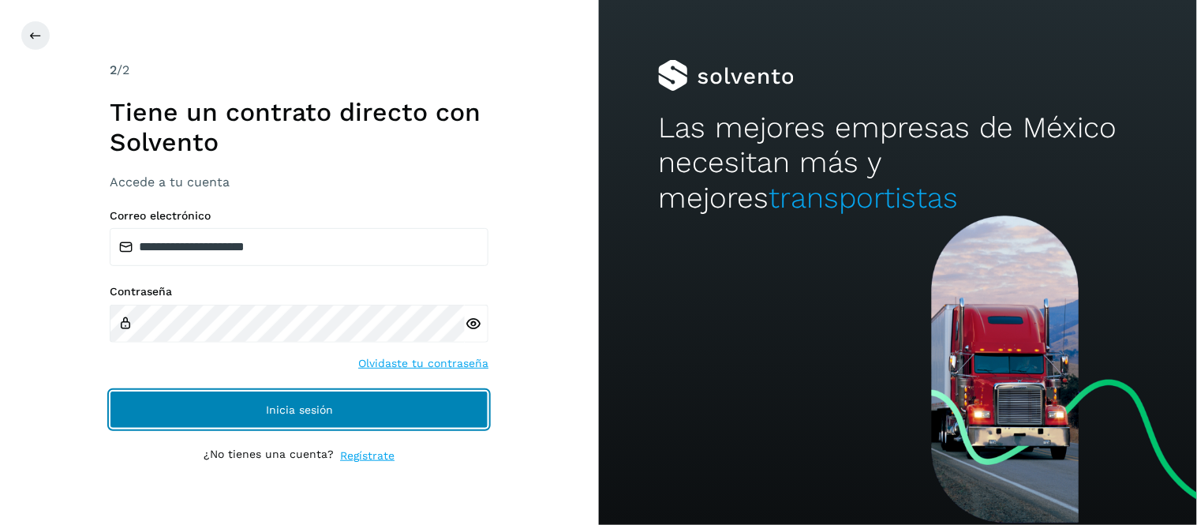
click at [316, 404] on span "Inicia sesión" at bounding box center [299, 409] width 67 height 11
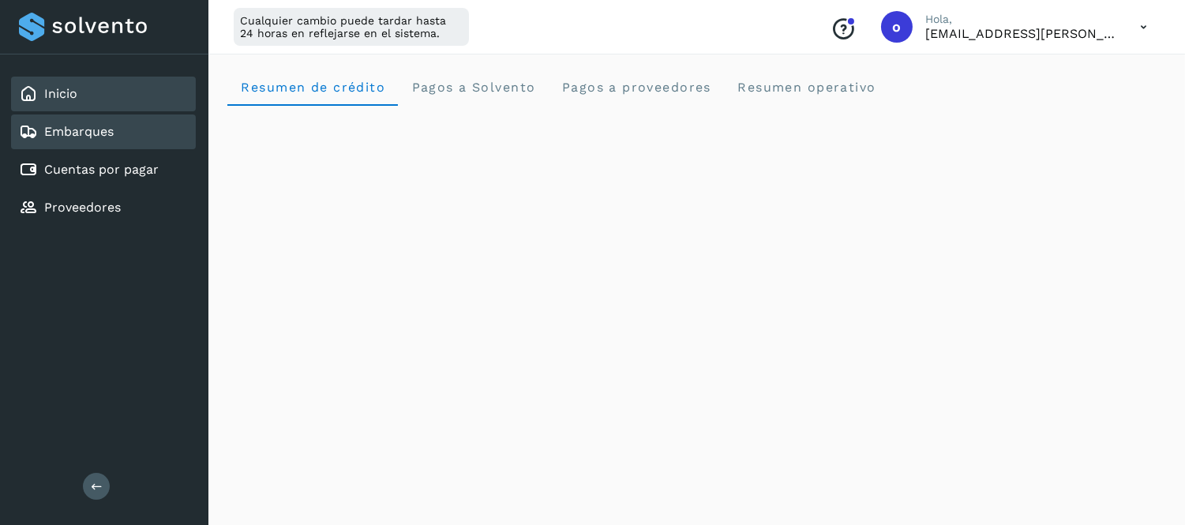
click at [109, 136] on link "Embarques" at bounding box center [78, 131] width 69 height 15
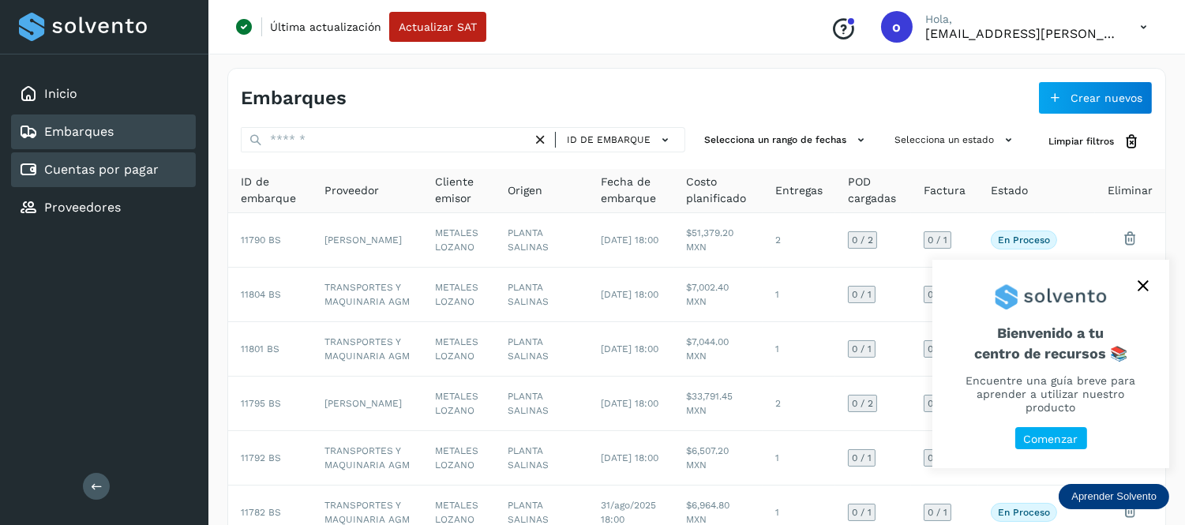
click at [120, 162] on link "Cuentas por pagar" at bounding box center [101, 169] width 114 height 15
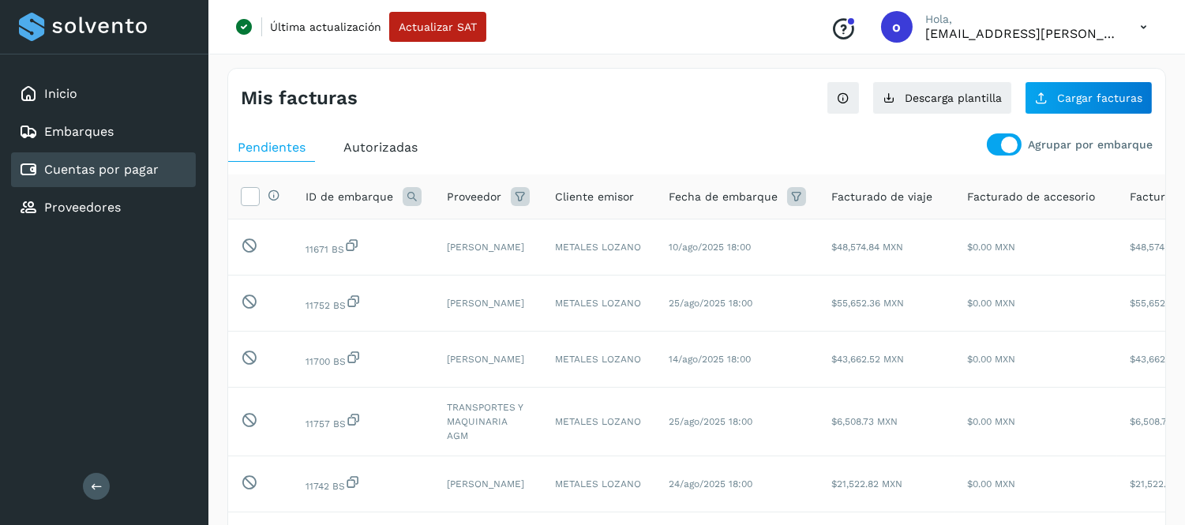
click at [399, 197] on div "ID de embarque" at bounding box center [363, 196] width 116 height 19
click at [412, 203] on icon at bounding box center [412, 196] width 19 height 19
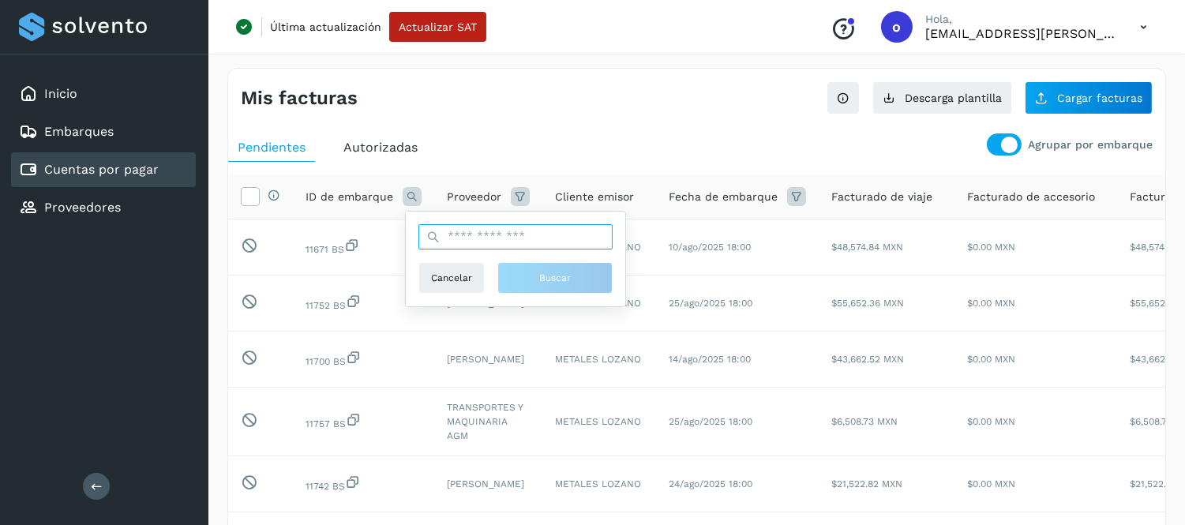
click at [458, 234] on input "text" at bounding box center [515, 236] width 194 height 25
type input "********"
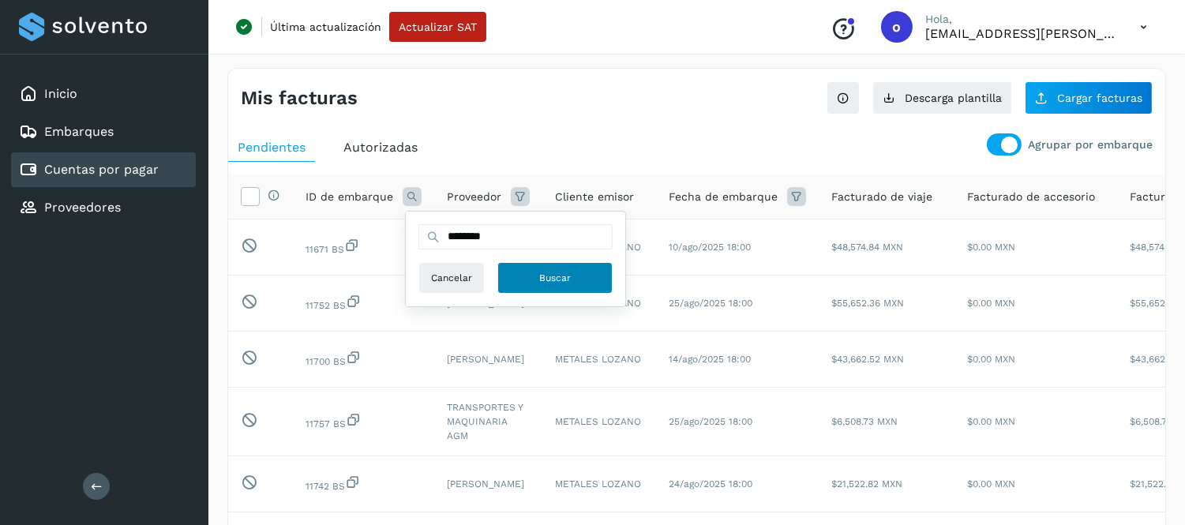
click at [552, 285] on button "Buscar" at bounding box center [554, 278] width 115 height 32
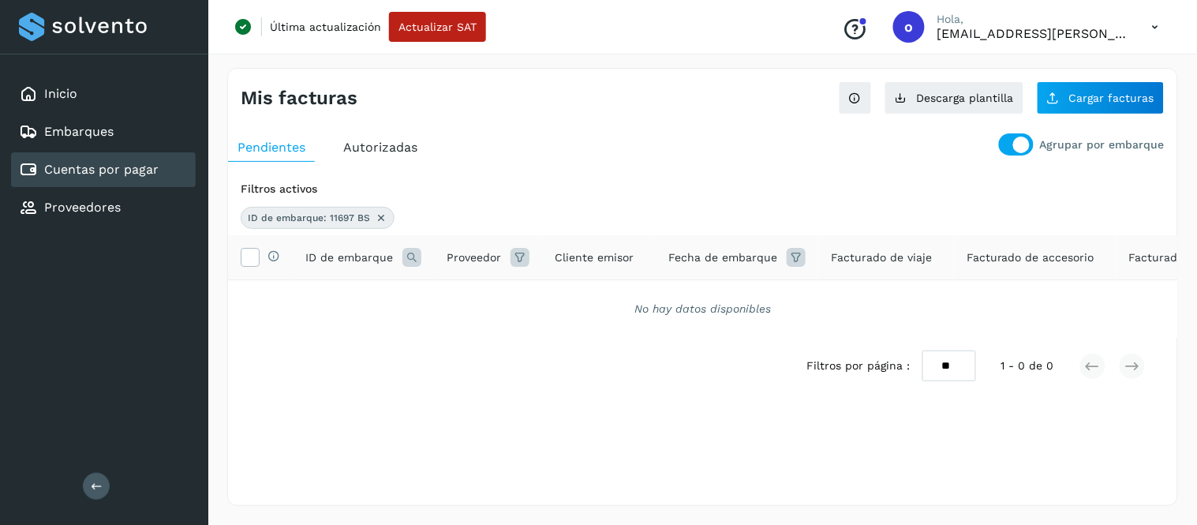
click at [380, 219] on icon at bounding box center [381, 218] width 13 height 13
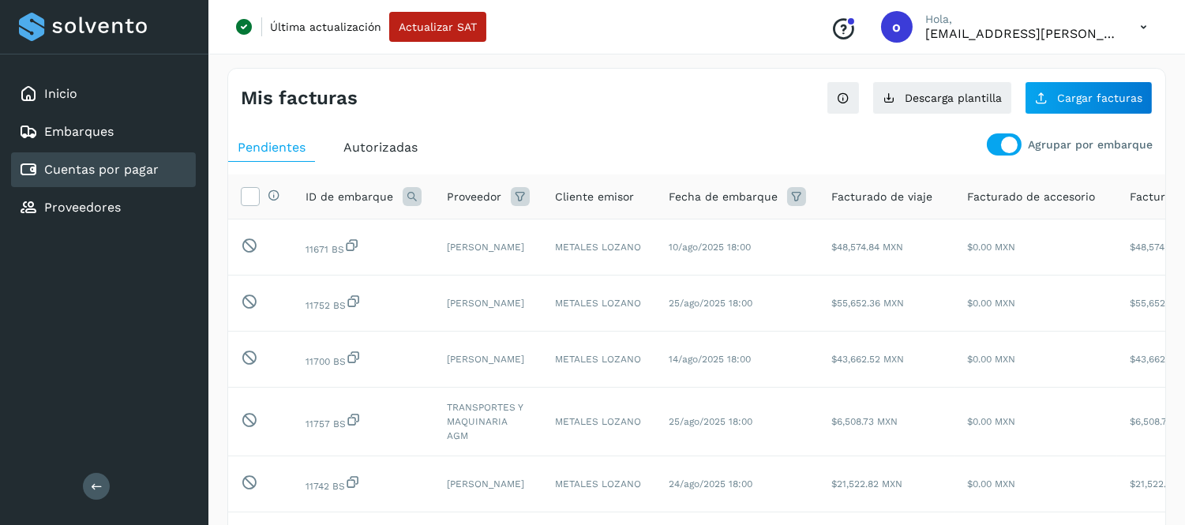
click at [1143, 22] on icon at bounding box center [1143, 27] width 32 height 32
click at [1046, 100] on div "Cerrar sesión" at bounding box center [1065, 102] width 188 height 30
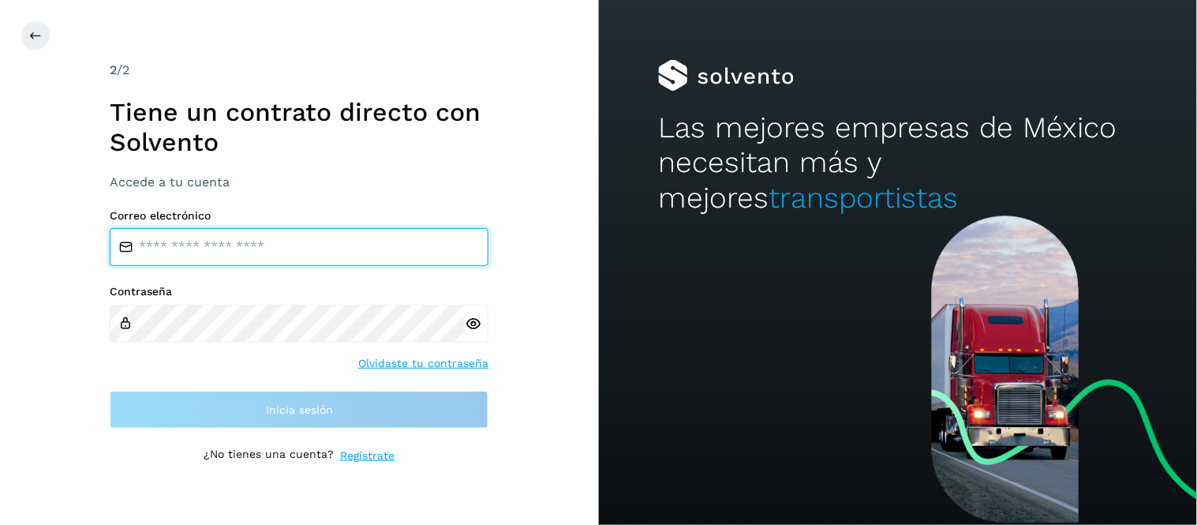
type input "**********"
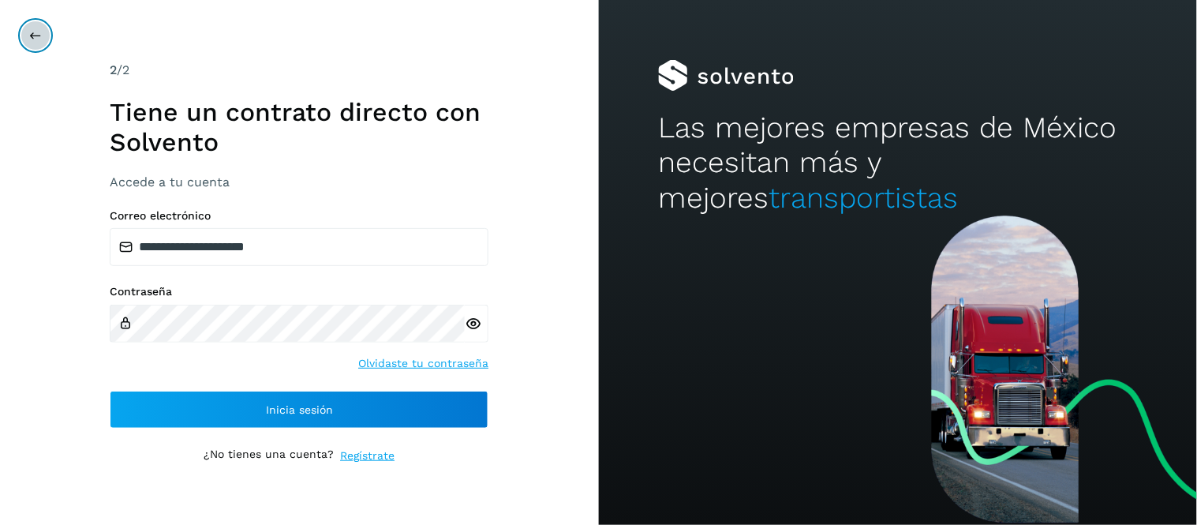
click at [21, 40] on button at bounding box center [36, 36] width 30 height 30
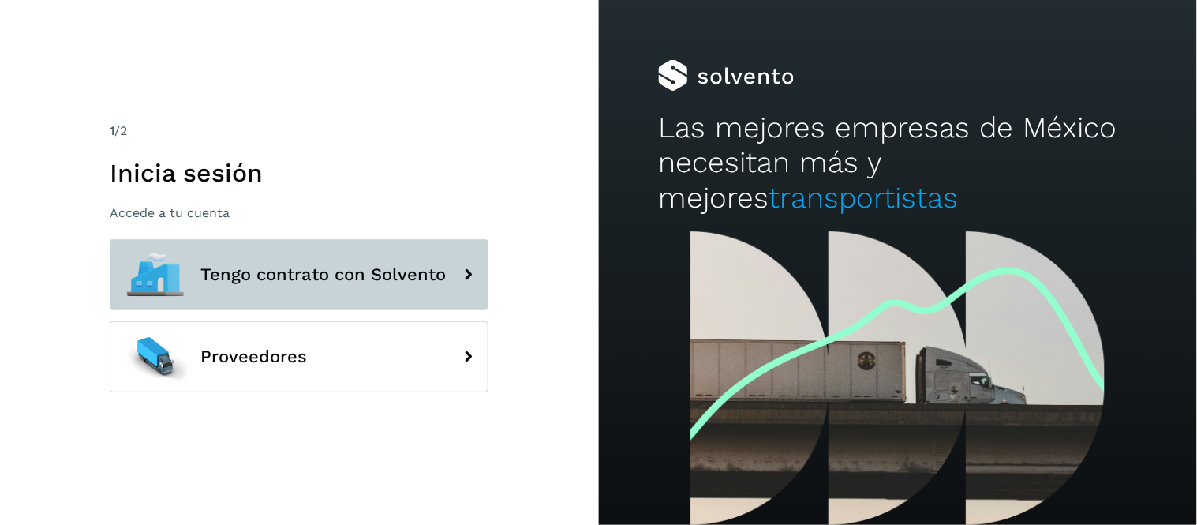
click at [331, 258] on button "Tengo contrato con Solvento" at bounding box center [299, 274] width 379 height 71
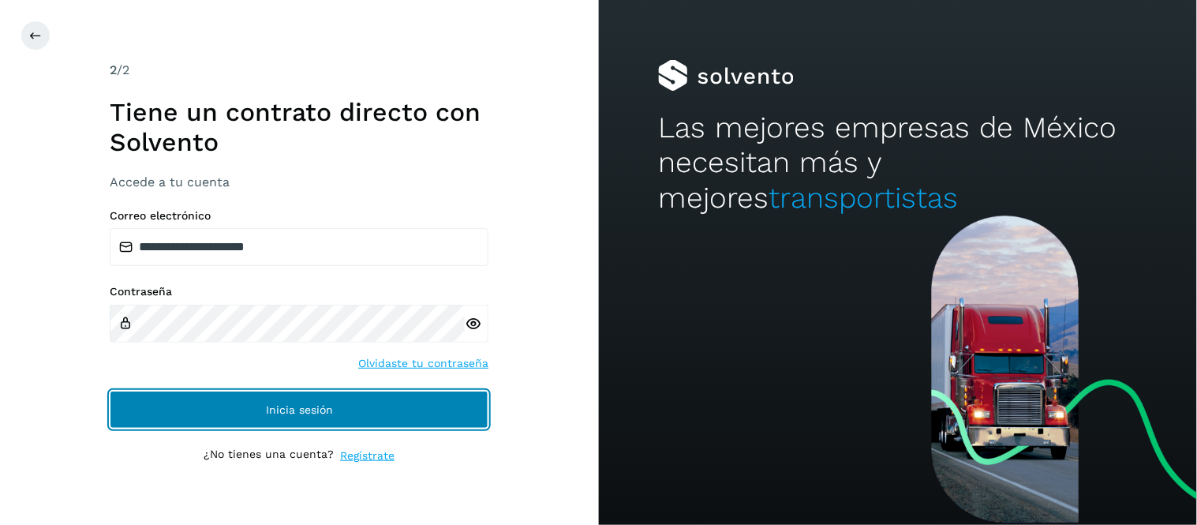
click at [313, 409] on span "Inicia sesión" at bounding box center [299, 409] width 67 height 11
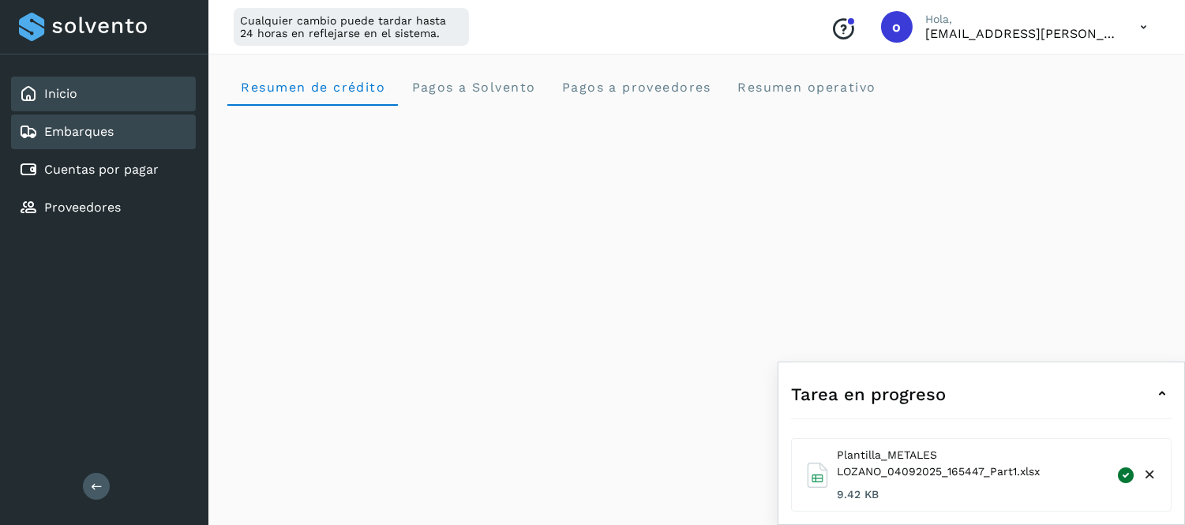
click at [99, 134] on link "Embarques" at bounding box center [78, 131] width 69 height 15
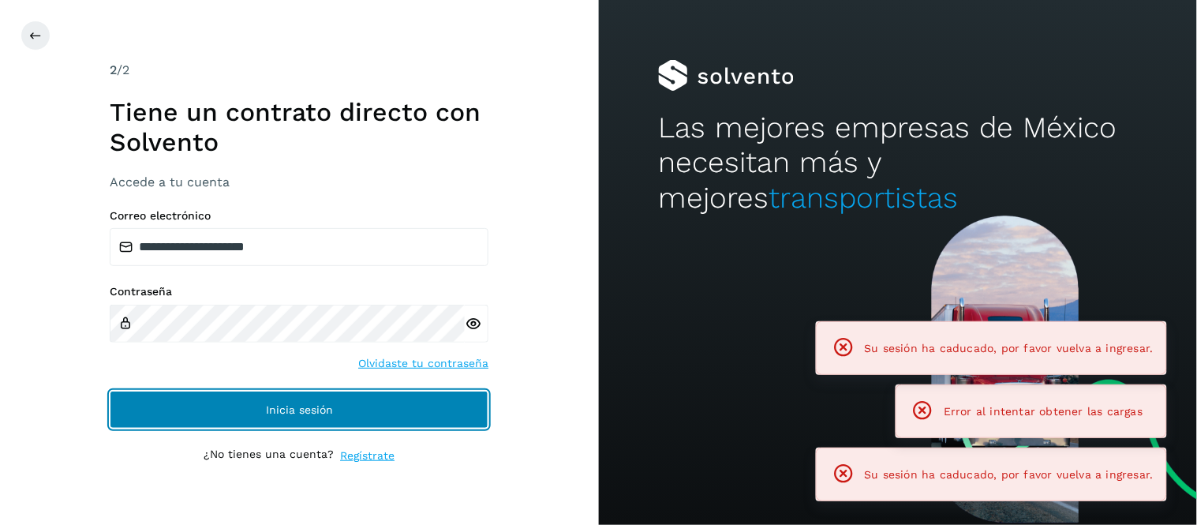
drag, startPoint x: 336, startPoint y: 410, endPoint x: 328, endPoint y: 406, distance: 9.9
click at [335, 409] on button "Inicia sesión" at bounding box center [299, 410] width 379 height 38
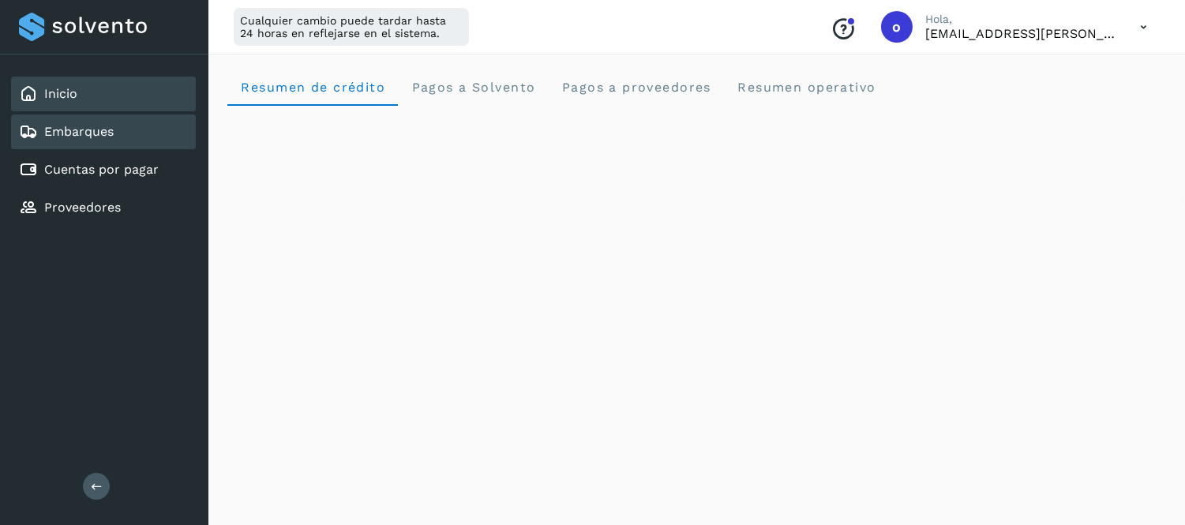
click at [122, 144] on div "Embarques" at bounding box center [103, 131] width 185 height 35
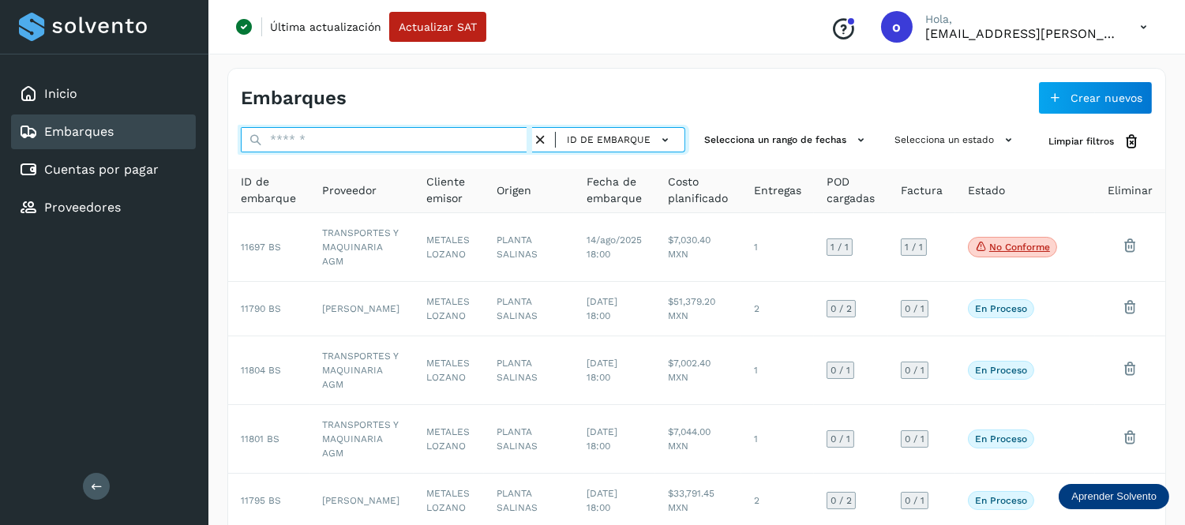
click at [272, 146] on input "text" at bounding box center [386, 139] width 291 height 25
paste input "********"
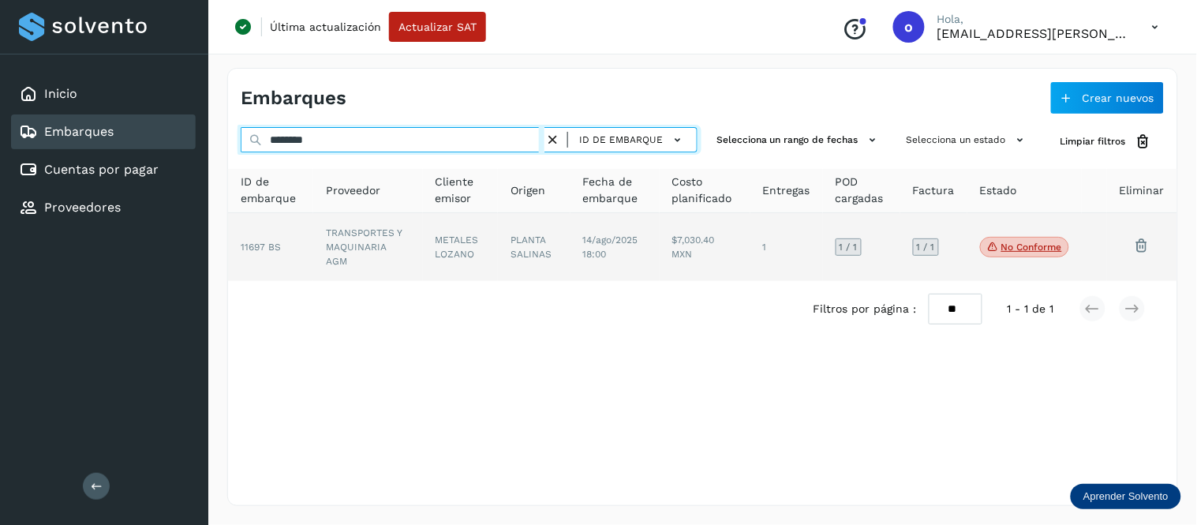
type input "********"
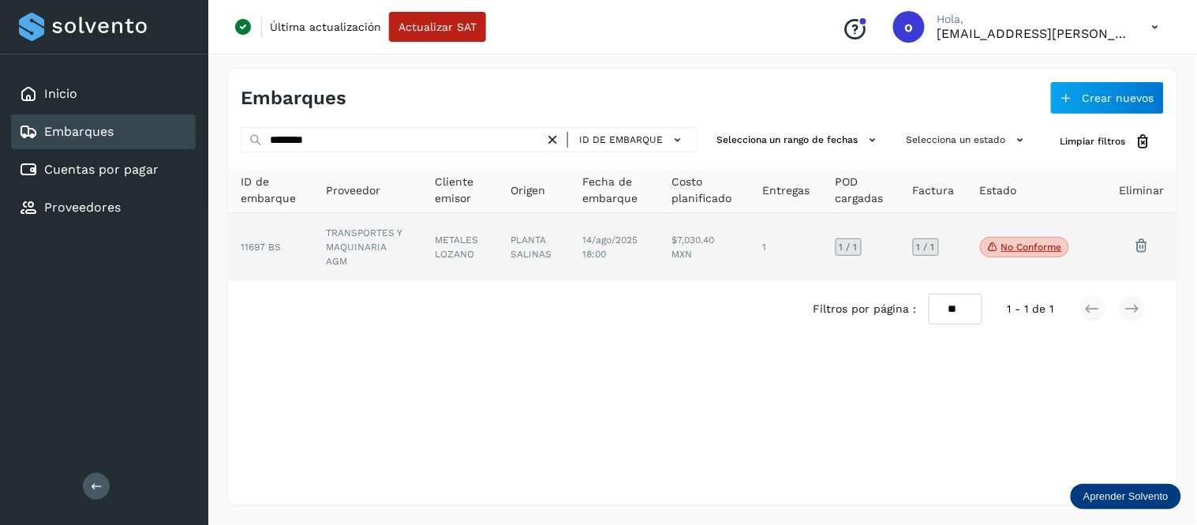
click at [604, 245] on span "14/ago/2025 18:00" at bounding box center [610, 246] width 55 height 25
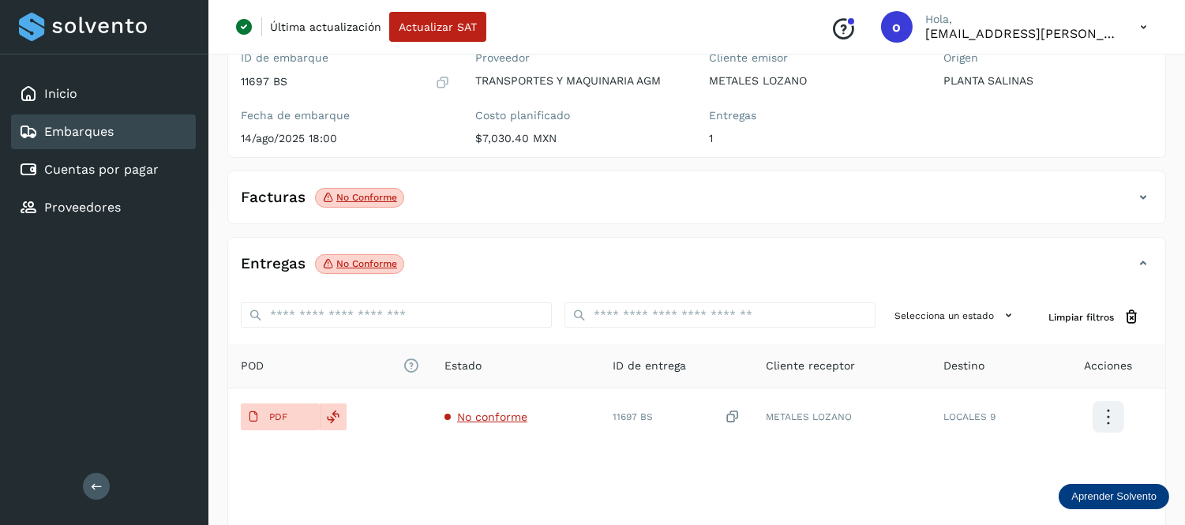
scroll to position [175, 0]
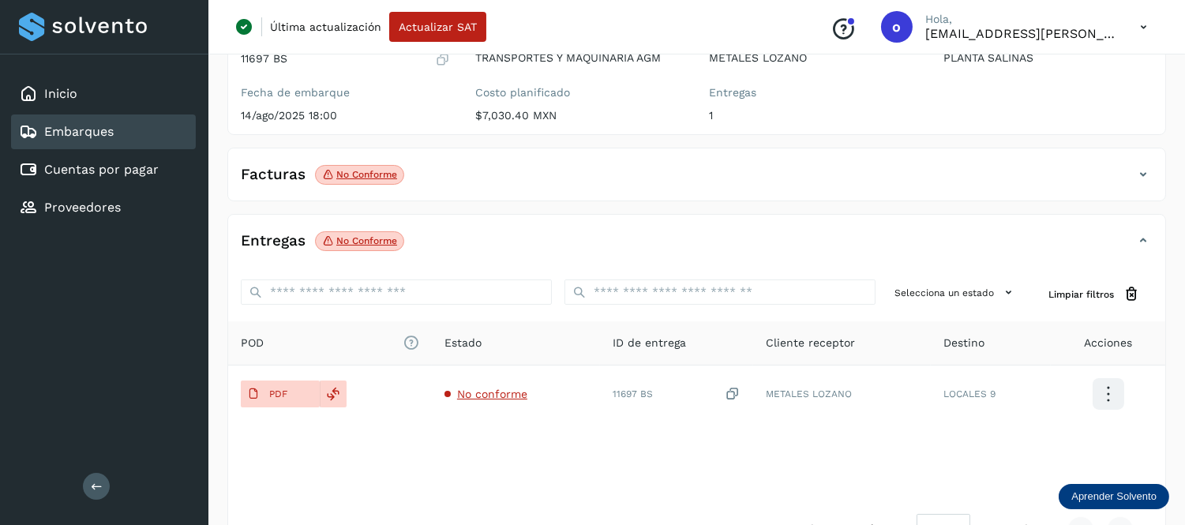
click at [371, 178] on p "No conforme" at bounding box center [366, 174] width 61 height 11
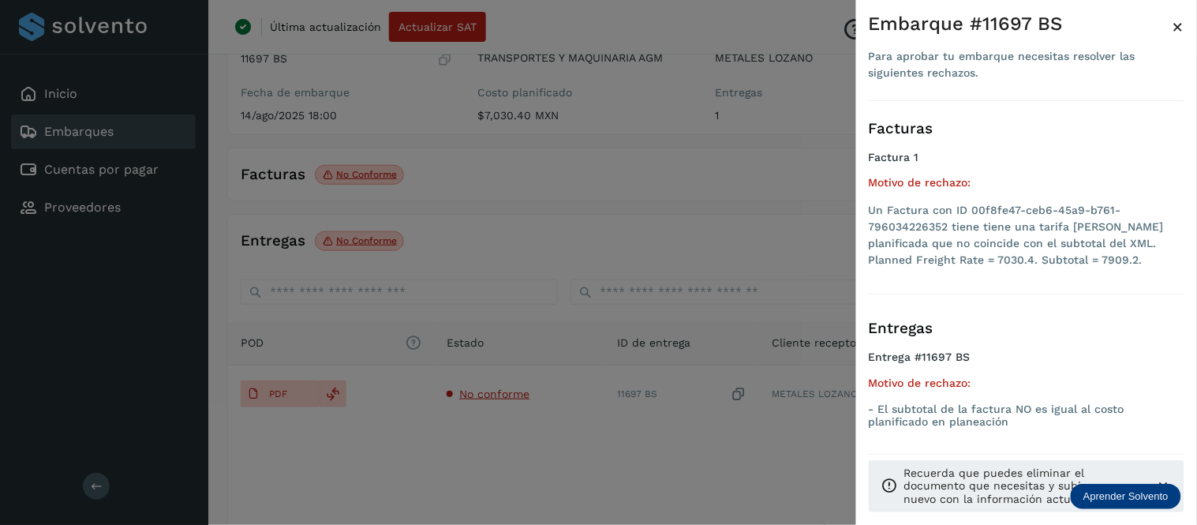
click at [766, 230] on div at bounding box center [598, 262] width 1197 height 525
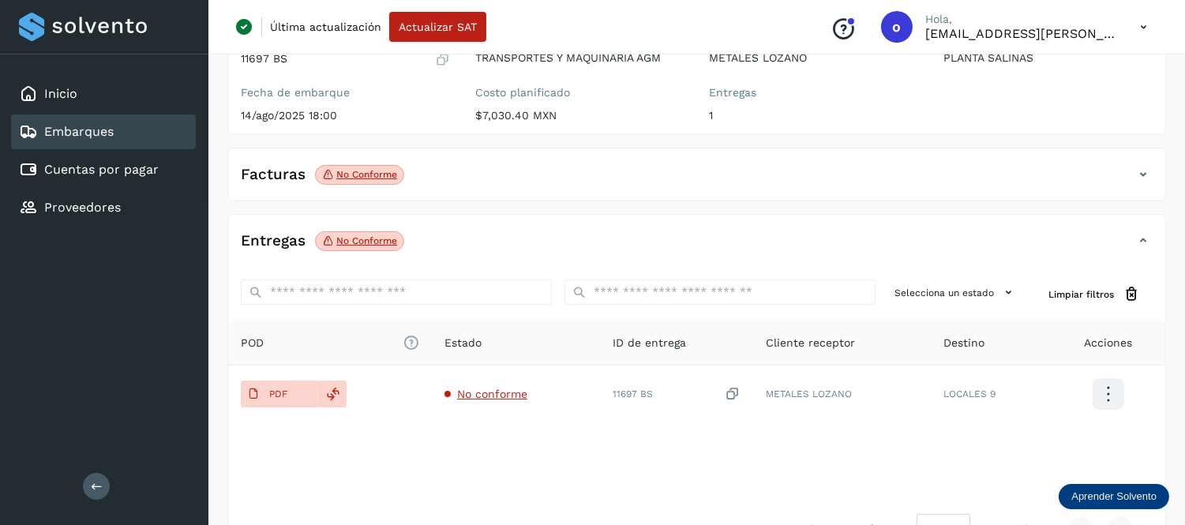
click at [499, 170] on div "Facturas No conforme" at bounding box center [680, 174] width 905 height 27
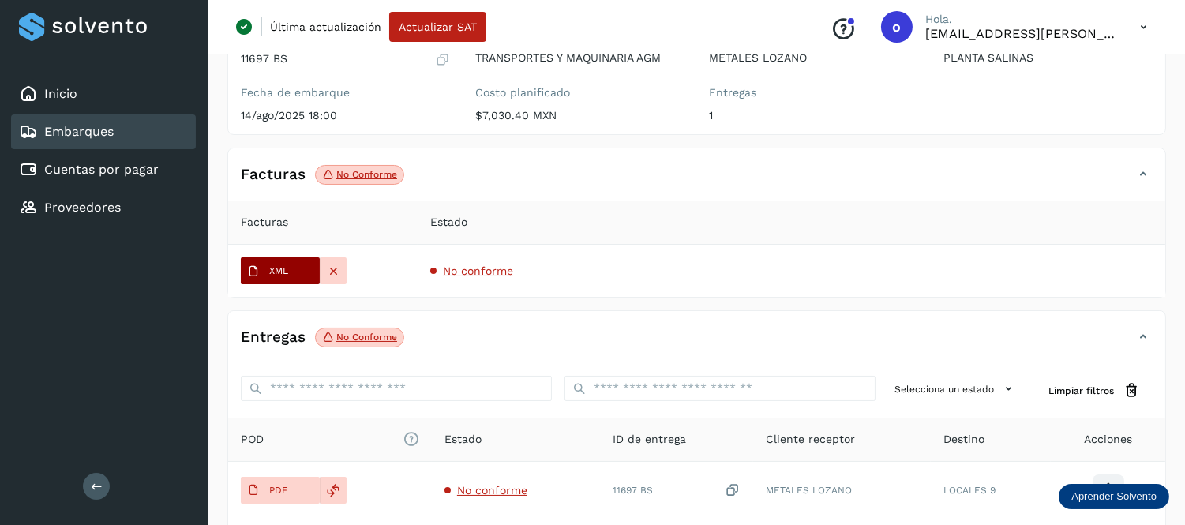
click at [289, 271] on span "XML" at bounding box center [268, 271] width 54 height 25
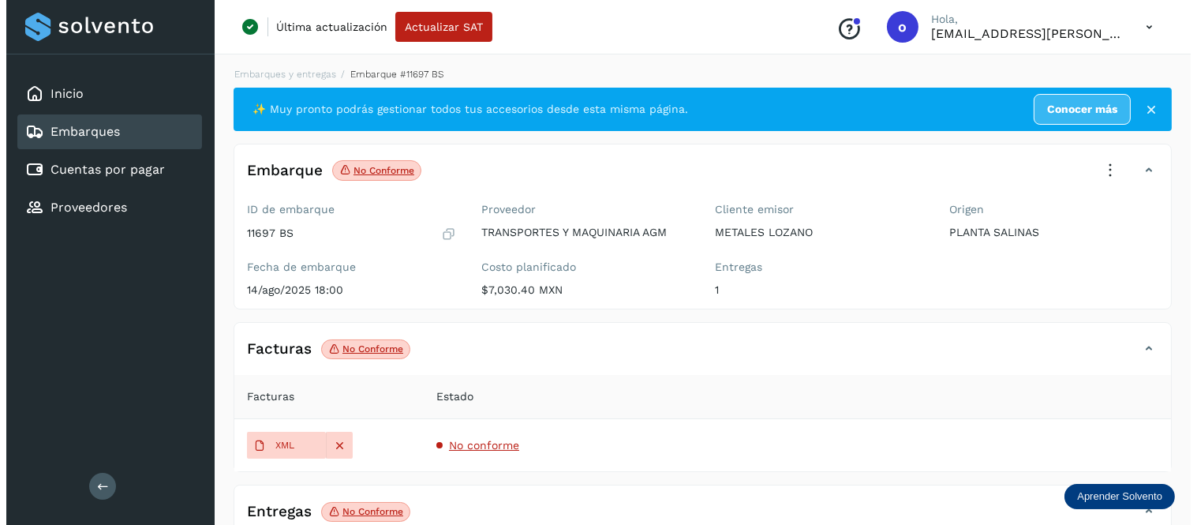
scroll to position [0, 0]
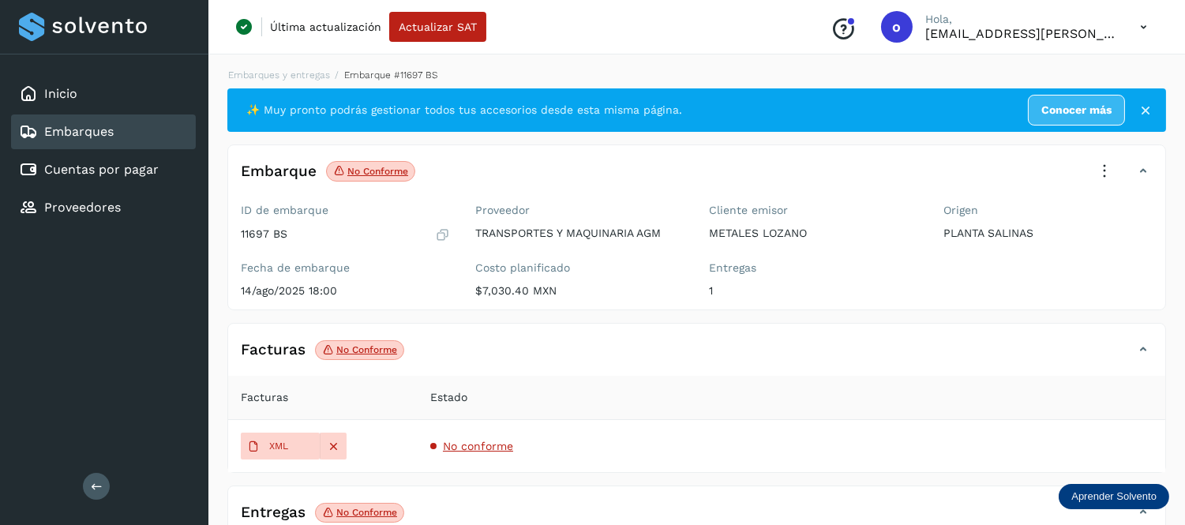
click at [1143, 28] on icon at bounding box center [1143, 27] width 32 height 32
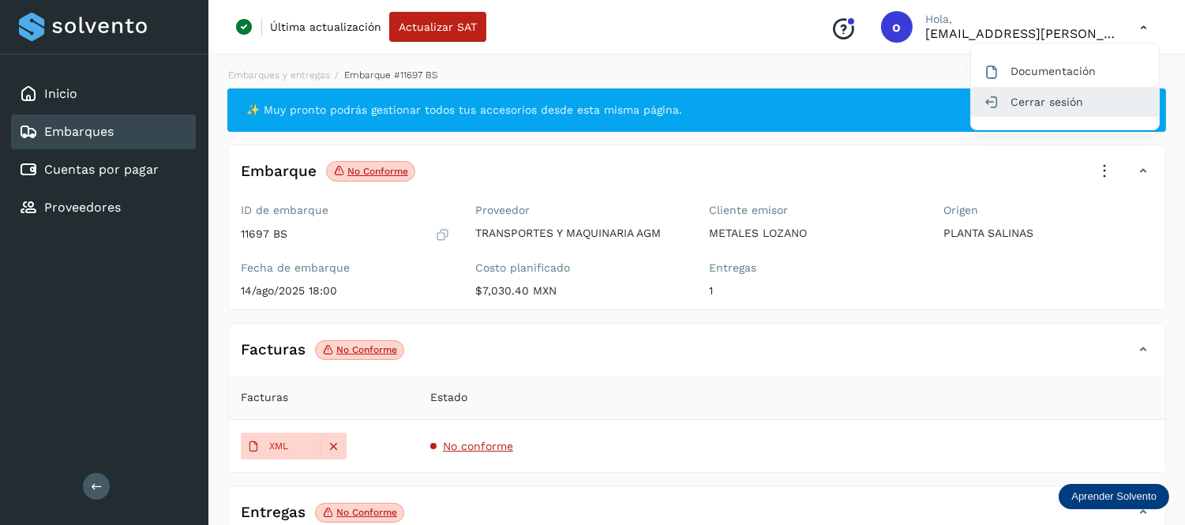
click at [1039, 99] on div "Cerrar sesión" at bounding box center [1065, 102] width 188 height 30
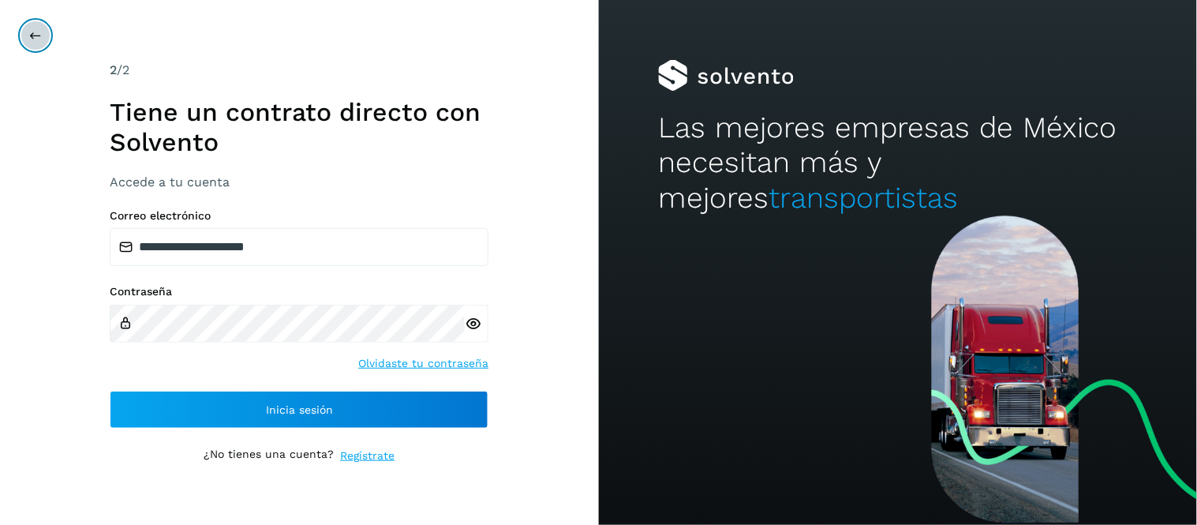
click at [40, 39] on icon at bounding box center [35, 35] width 13 height 13
